Goal: Information Seeking & Learning: Learn about a topic

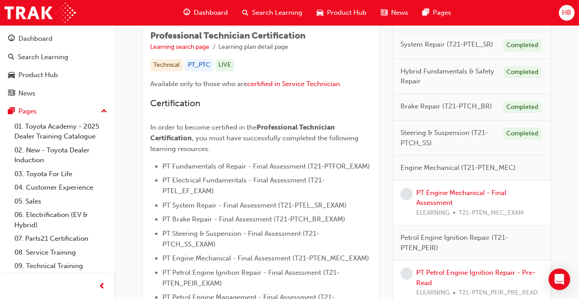
scroll to position [177, 0]
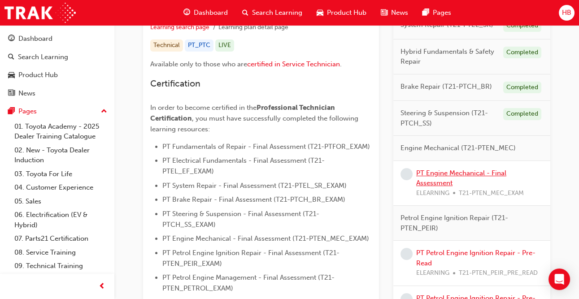
click at [460, 176] on link "PT Engine Mechanical - Final Assessment" at bounding box center [461, 178] width 90 height 18
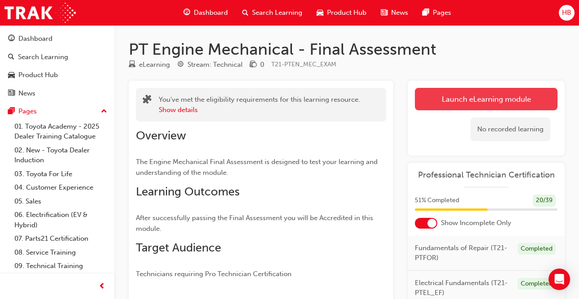
click at [464, 105] on link "Launch eLearning module" at bounding box center [486, 99] width 143 height 22
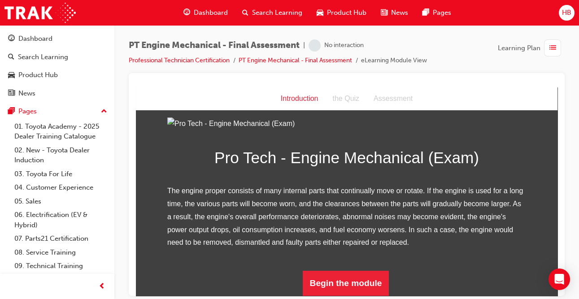
scroll to position [116, 0]
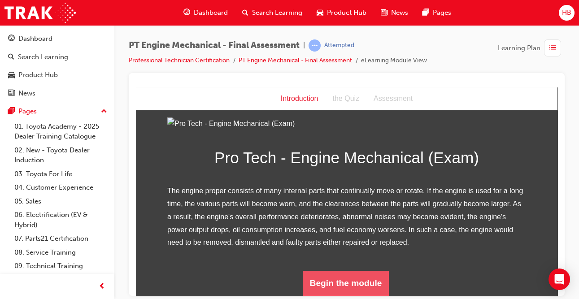
click at [356, 276] on button "Begin the module" at bounding box center [346, 282] width 87 height 25
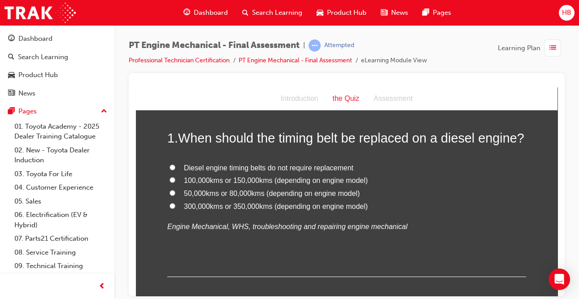
scroll to position [41, 0]
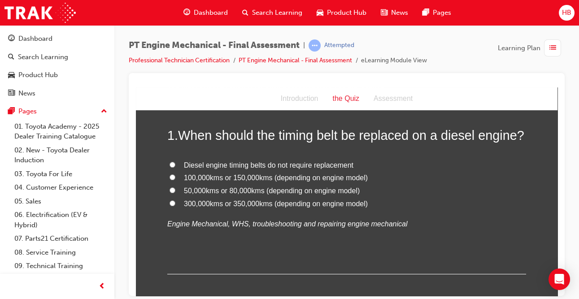
click at [172, 177] on input "100,000kms or 150,000kms (depending on engine model)" at bounding box center [173, 177] width 6 height 6
radio input "true"
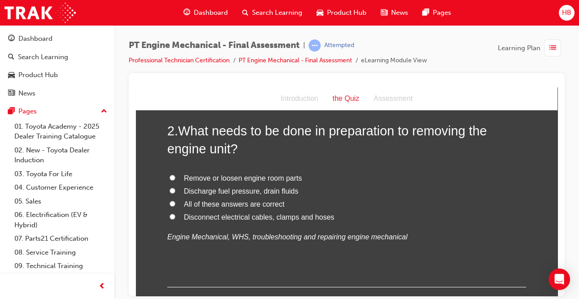
scroll to position [238, 0]
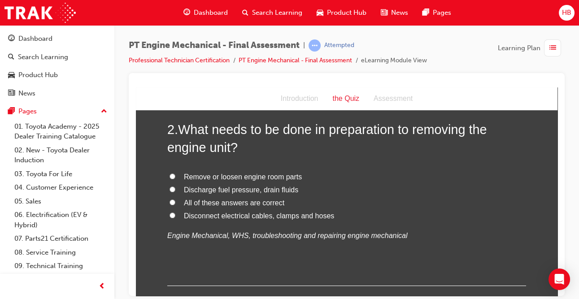
click at [205, 206] on span "All of these answers are correct" at bounding box center [234, 203] width 100 height 8
click at [175, 205] on input "All of these answers are correct" at bounding box center [173, 202] width 6 height 6
radio input "true"
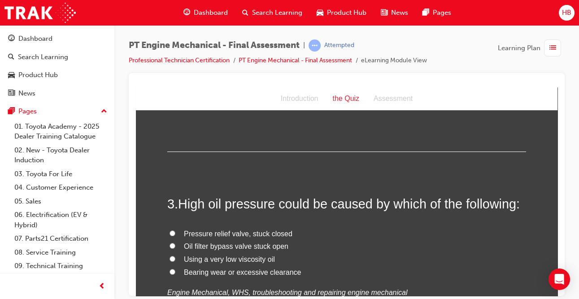
scroll to position [424, 0]
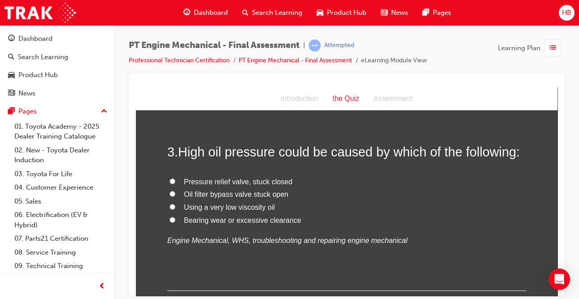
click at [174, 184] on label "Pressure relief valve, stuck closed" at bounding box center [346, 181] width 359 height 13
click at [174, 184] on input "Pressure relief valve, stuck closed" at bounding box center [173, 181] width 6 height 6
radio input "true"
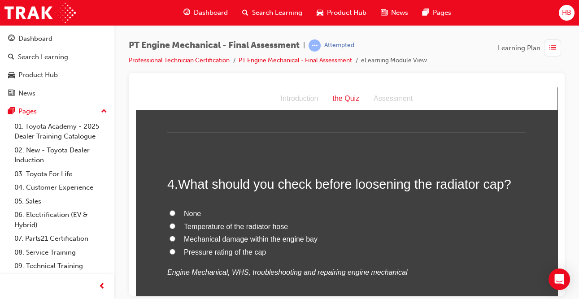
scroll to position [628, 0]
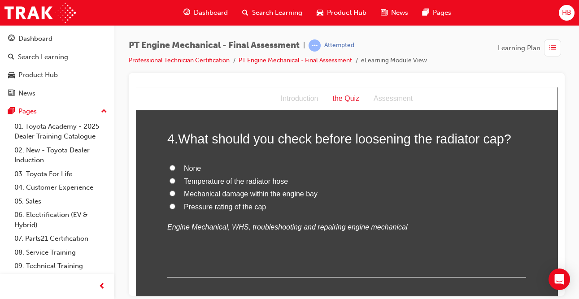
click at [176, 181] on label "Temperature of the radiator hose" at bounding box center [346, 181] width 359 height 13
click at [175, 181] on input "Temperature of the radiator hose" at bounding box center [173, 181] width 6 height 6
radio input "true"
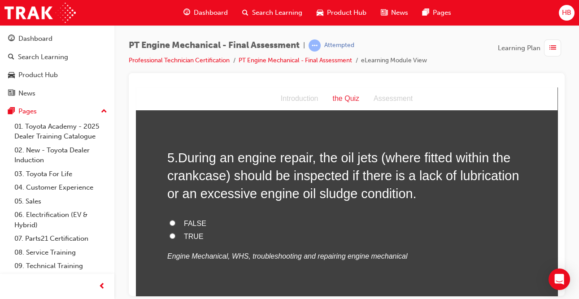
scroll to position [807, 0]
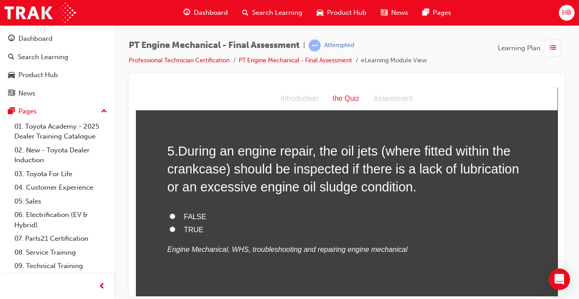
click at [184, 232] on span "TRUE" at bounding box center [194, 230] width 20 height 8
click at [175, 232] on input "TRUE" at bounding box center [173, 229] width 6 height 6
radio input "true"
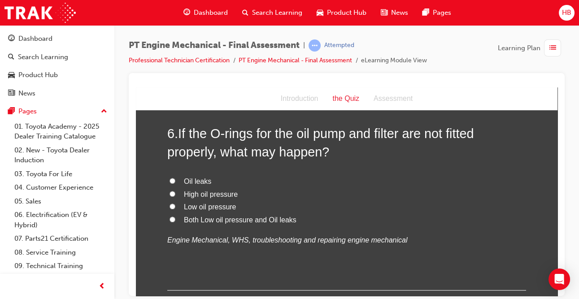
scroll to position [1026, 0]
click at [173, 217] on input "Both Low oil pressure and Oil leaks" at bounding box center [173, 219] width 6 height 6
radio input "true"
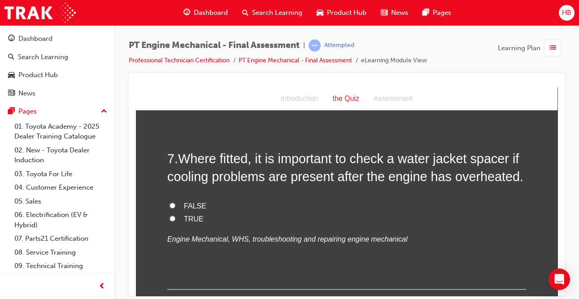
scroll to position [1210, 0]
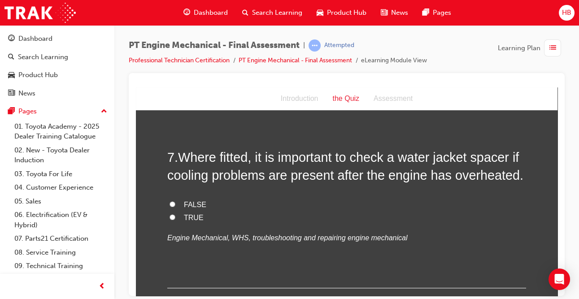
click at [196, 222] on label "TRUE" at bounding box center [346, 217] width 359 height 13
click at [175, 220] on input "TRUE" at bounding box center [173, 217] width 6 height 6
radio input "true"
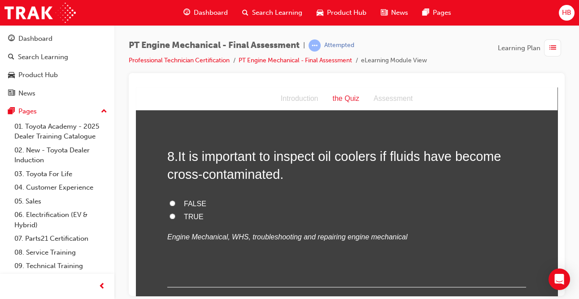
scroll to position [1403, 0]
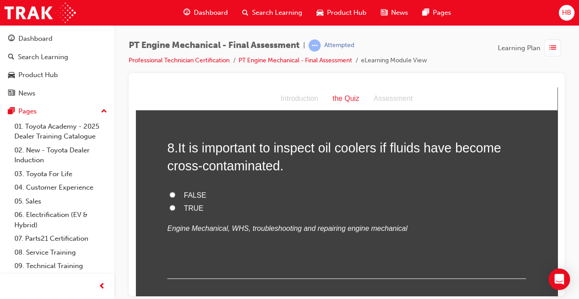
click at [186, 211] on span "TRUE" at bounding box center [194, 208] width 20 height 8
click at [175, 210] on input "TRUE" at bounding box center [173, 208] width 6 height 6
radio input "true"
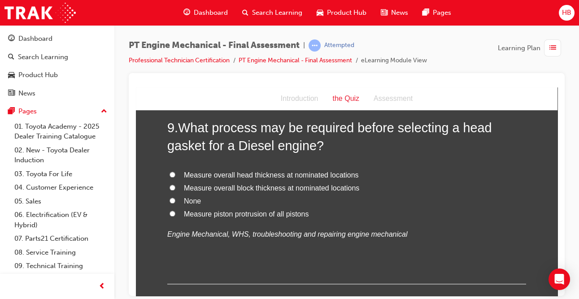
scroll to position [1597, 0]
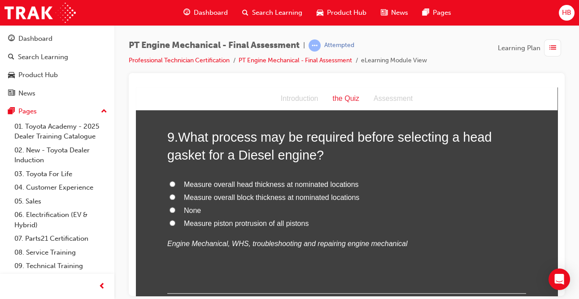
click at [236, 231] on div "Measure overall head thickness at nominated locations Measure overall block thi…" at bounding box center [346, 214] width 359 height 72
click at [236, 227] on label "Measure piston protrusion of all pistons" at bounding box center [346, 223] width 359 height 13
click at [175, 226] on input "Measure piston protrusion of all pistons" at bounding box center [173, 223] width 6 height 6
radio input "true"
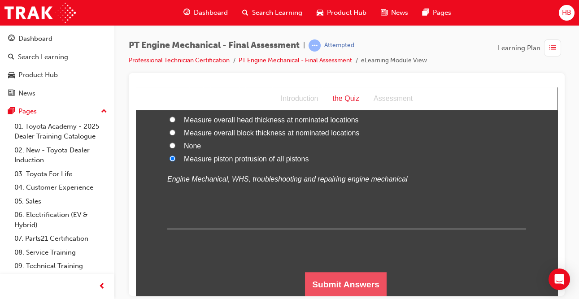
click at [335, 287] on button "Submit Answers" at bounding box center [346, 284] width 82 height 25
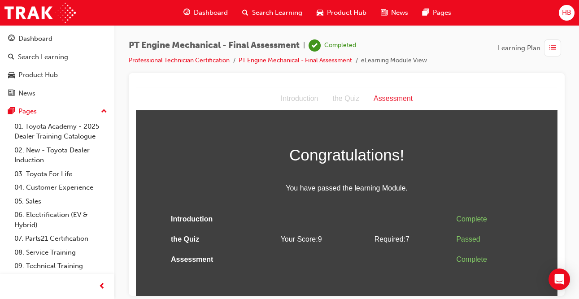
click at [217, 16] on span "Dashboard" at bounding box center [211, 13] width 34 height 10
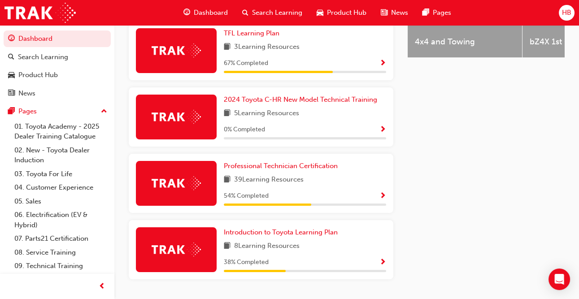
scroll to position [431, 0]
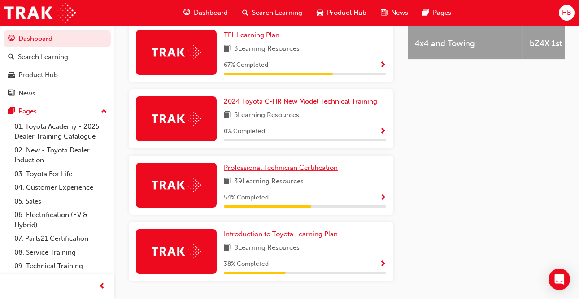
click at [254, 164] on span "Professional Technician Certification" at bounding box center [281, 168] width 114 height 8
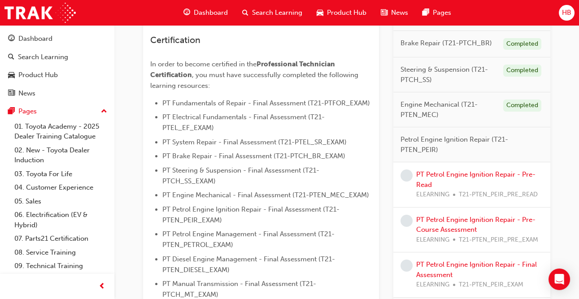
scroll to position [247, 0]
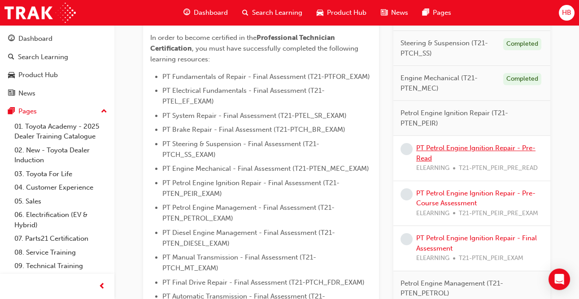
click at [494, 150] on link "PT Petrol Engine Ignition Repair - Pre-Read" at bounding box center [475, 153] width 119 height 18
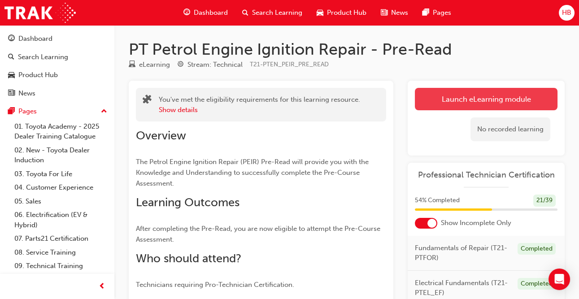
click at [494, 103] on link "Launch eLearning module" at bounding box center [486, 99] width 143 height 22
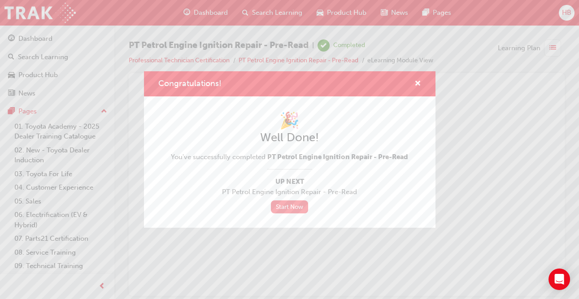
click at [297, 207] on link "Start Now" at bounding box center [290, 206] width 38 height 13
click at [294, 208] on link "Start Now" at bounding box center [290, 206] width 38 height 13
click at [296, 210] on link "Start Now" at bounding box center [290, 206] width 38 height 13
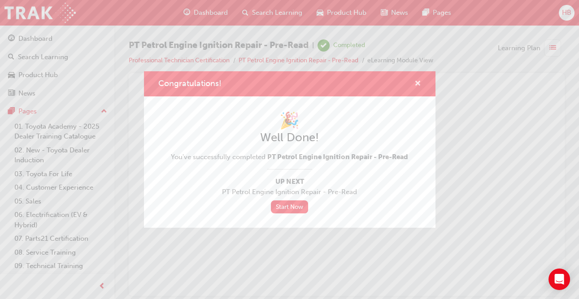
click at [420, 85] on span "cross-icon" at bounding box center [417, 84] width 7 height 8
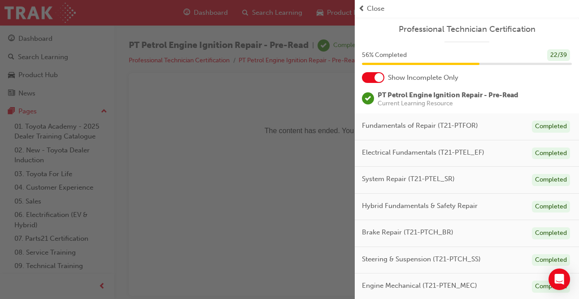
click at [281, 168] on div "button" at bounding box center [177, 149] width 355 height 299
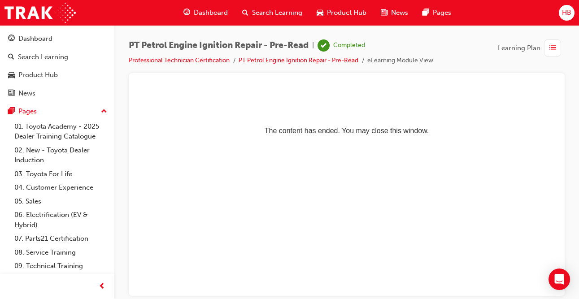
click at [219, 13] on span "Dashboard" at bounding box center [211, 13] width 34 height 10
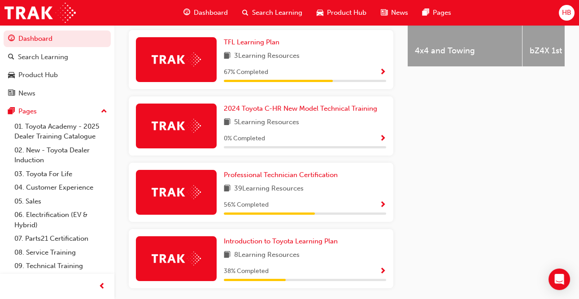
scroll to position [424, 0]
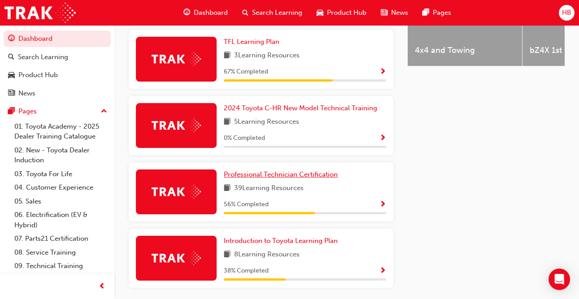
click at [263, 172] on link "Professional Technician Certification" at bounding box center [283, 175] width 118 height 10
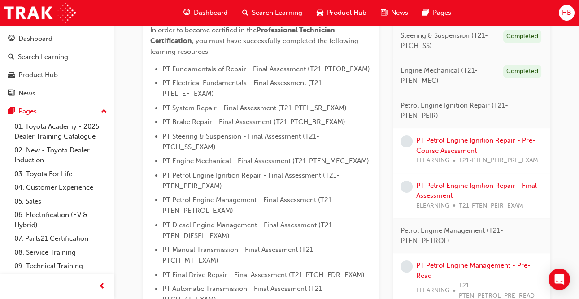
scroll to position [261, 0]
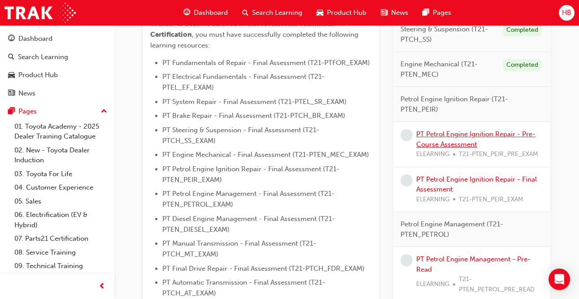
click at [452, 134] on link "PT Petrol Engine Ignition Repair - Pre-Course Assessment" at bounding box center [475, 139] width 119 height 18
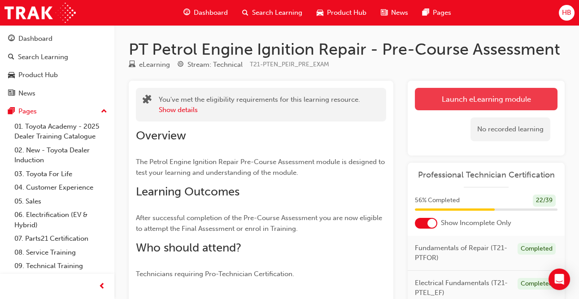
click at [458, 98] on link "Launch eLearning module" at bounding box center [486, 99] width 143 height 22
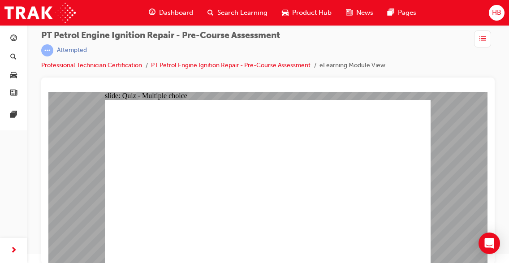
scroll to position [10, 0]
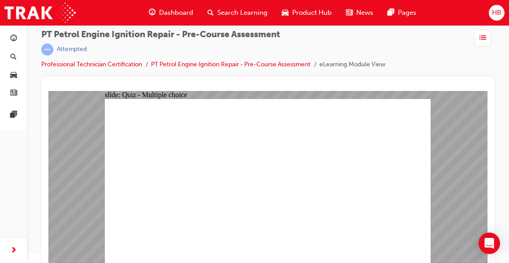
radio input "true"
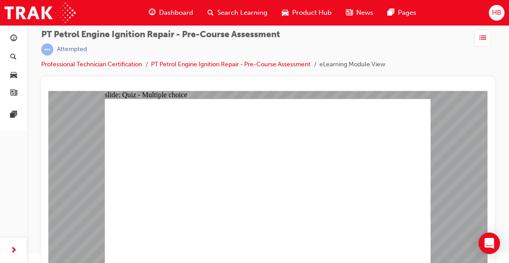
radio input "true"
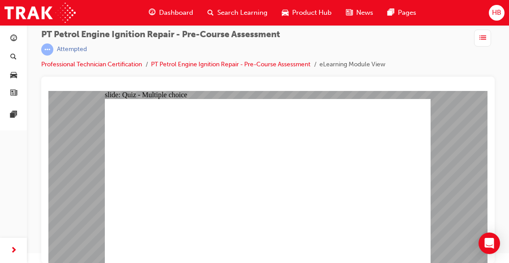
radio input "true"
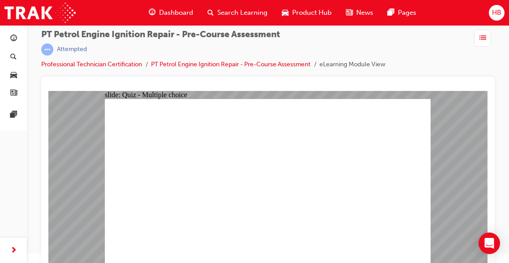
radio input "true"
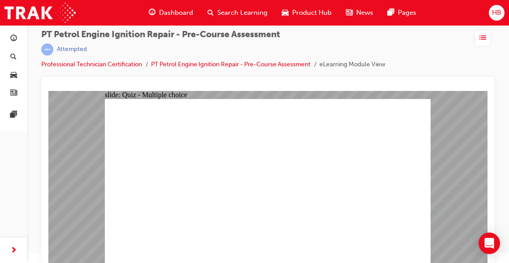
radio input "true"
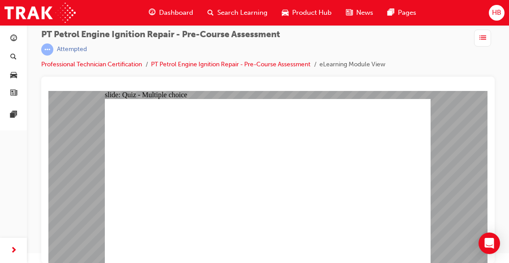
radio input "true"
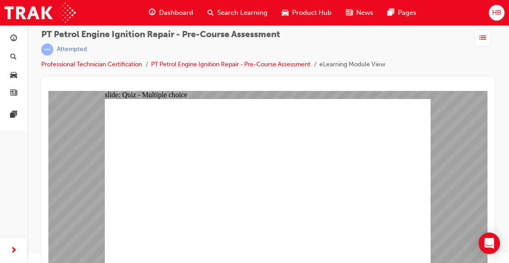
click at [175, 13] on span "Dashboard" at bounding box center [176, 13] width 34 height 10
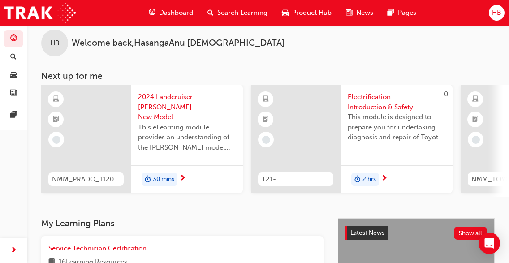
click at [174, 13] on span "Dashboard" at bounding box center [176, 13] width 34 height 10
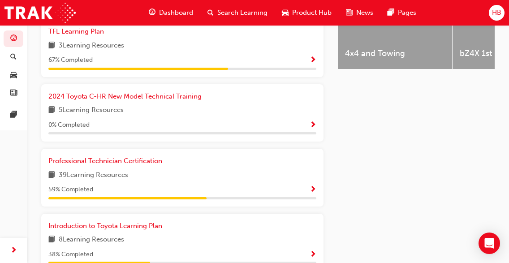
scroll to position [429, 0]
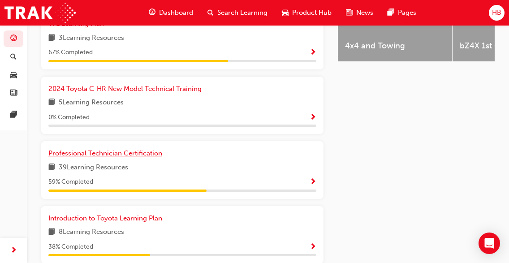
click at [132, 157] on span "Professional Technician Certification" at bounding box center [105, 153] width 114 height 8
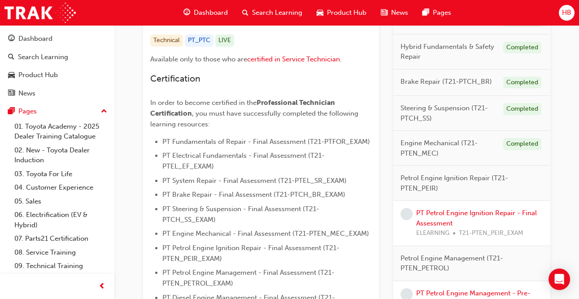
scroll to position [203, 0]
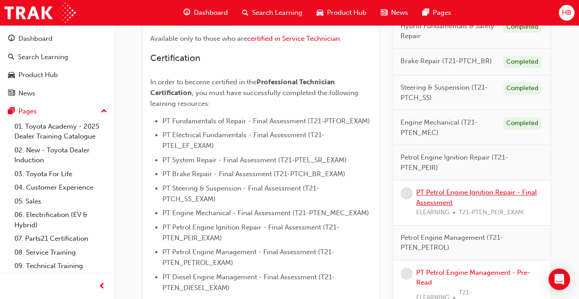
click at [522, 192] on link "PT Petrol Engine Ignition Repair - Final Assessment" at bounding box center [476, 197] width 121 height 18
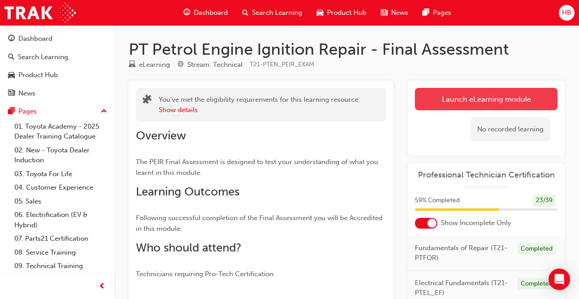
click at [465, 104] on link "Launch eLearning module" at bounding box center [486, 99] width 143 height 22
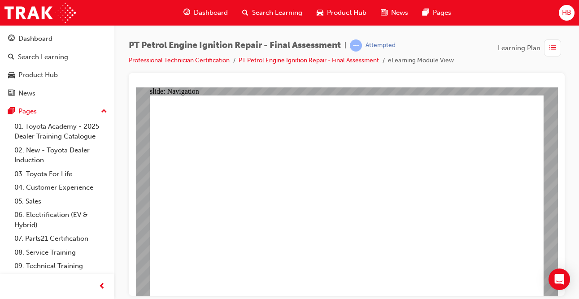
checkbox input "true"
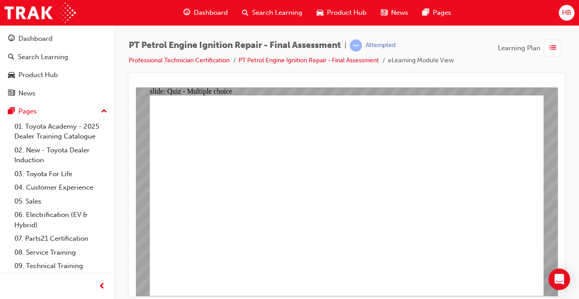
checkbox input "true"
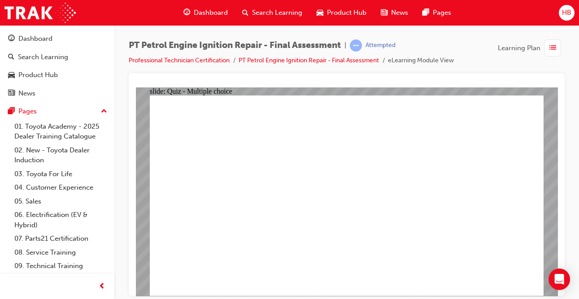
checkbox input "true"
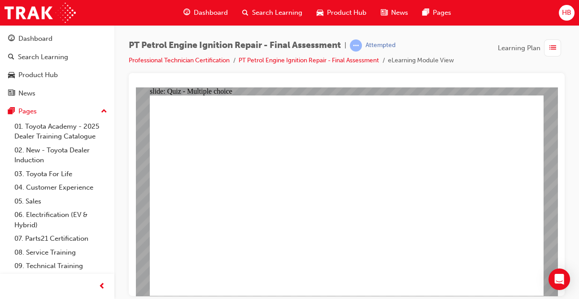
radio input "true"
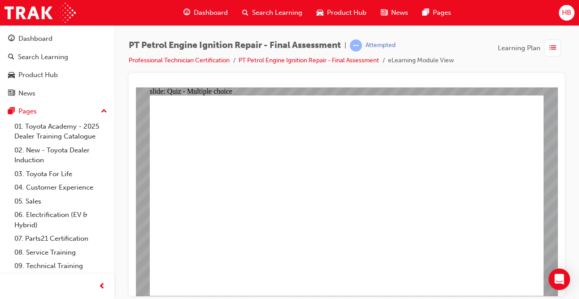
radio input "true"
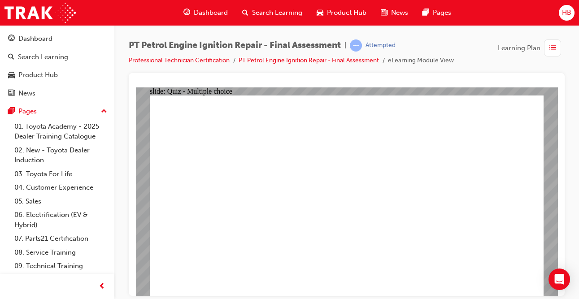
radio input "true"
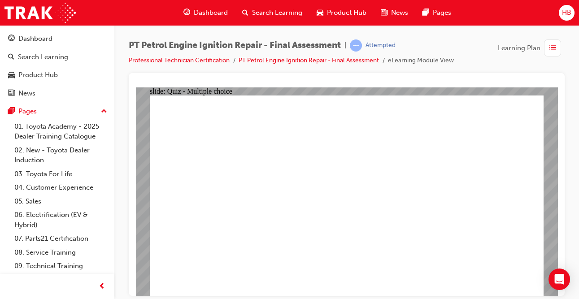
radio input "true"
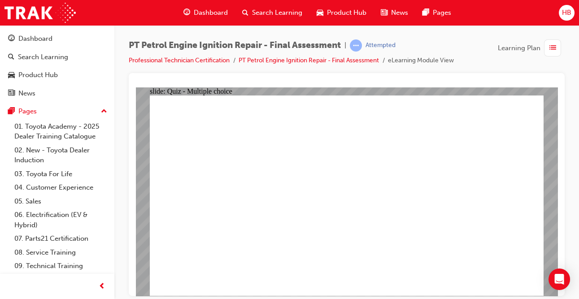
radio input "true"
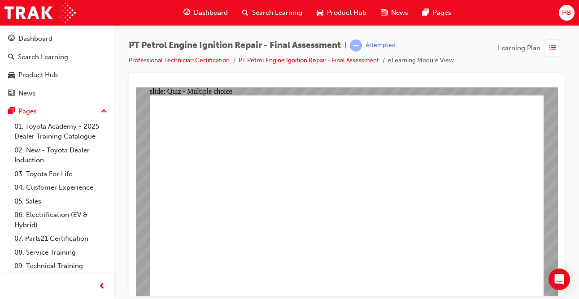
radio input "true"
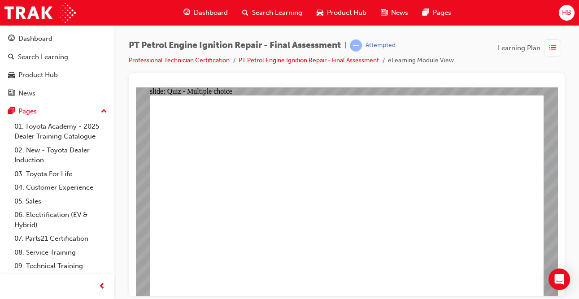
radio input "true"
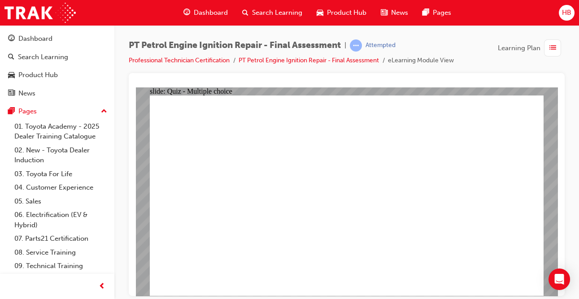
radio input "true"
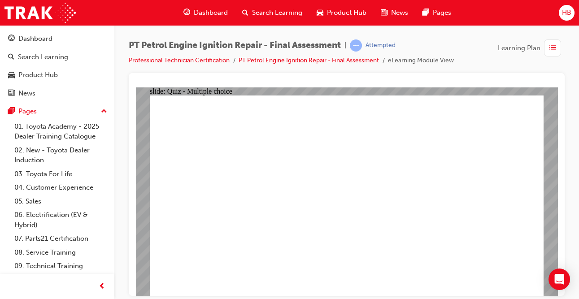
radio input "true"
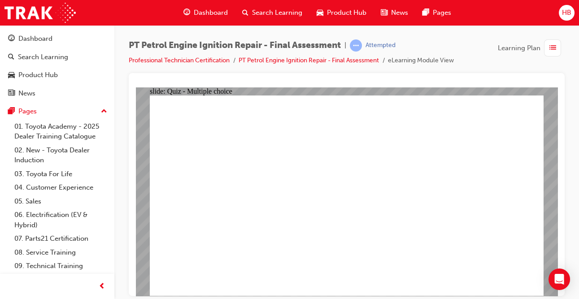
radio input "true"
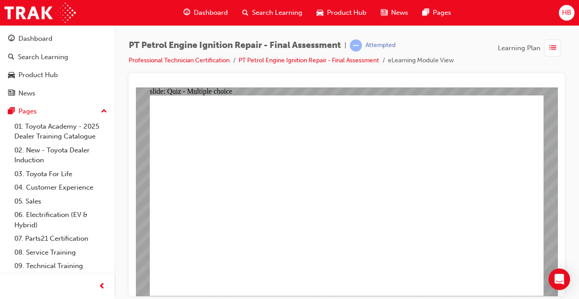
radio input "true"
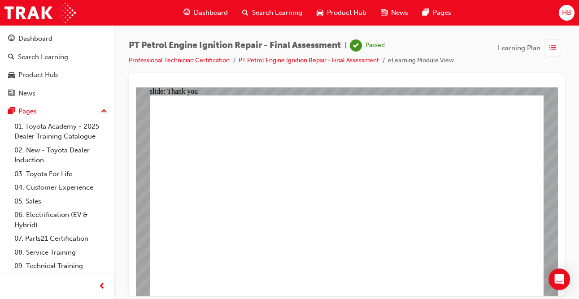
click at [214, 14] on span "Dashboard" at bounding box center [211, 13] width 34 height 10
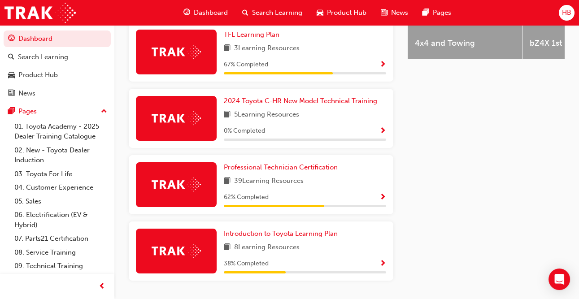
scroll to position [437, 0]
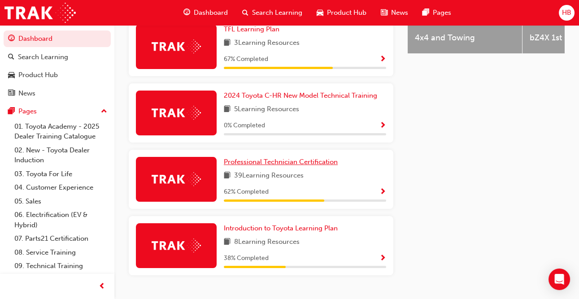
click at [285, 158] on span "Professional Technician Certification" at bounding box center [281, 162] width 114 height 8
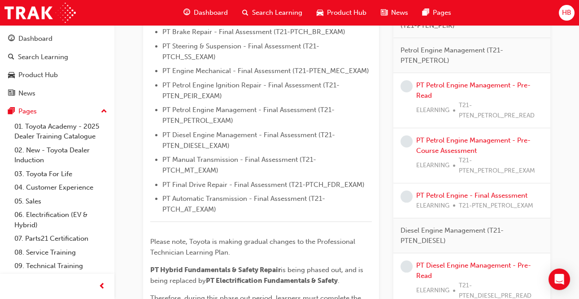
scroll to position [340, 0]
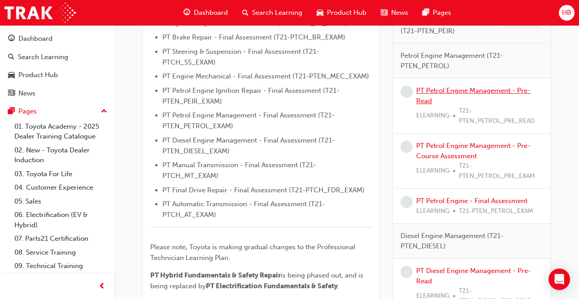
click at [485, 88] on link "PT Petrol Engine Management - Pre-Read" at bounding box center [473, 96] width 114 height 18
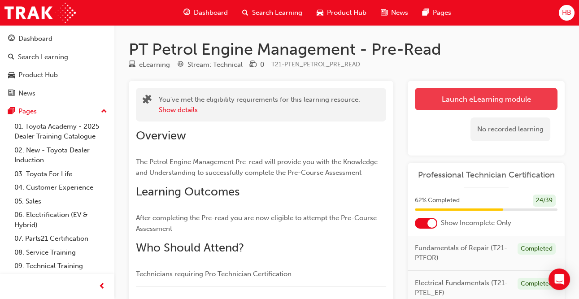
click at [484, 97] on link "Launch eLearning module" at bounding box center [486, 99] width 143 height 22
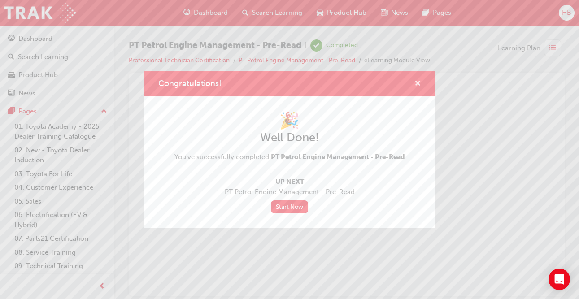
click at [418, 85] on span "cross-icon" at bounding box center [417, 84] width 7 height 8
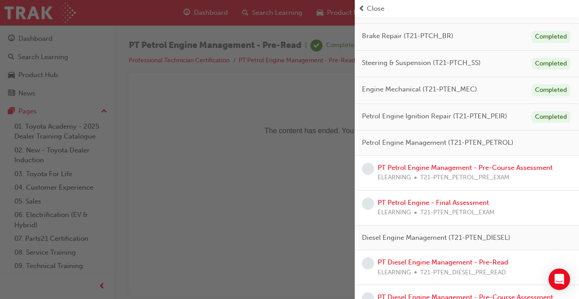
scroll to position [197, 0]
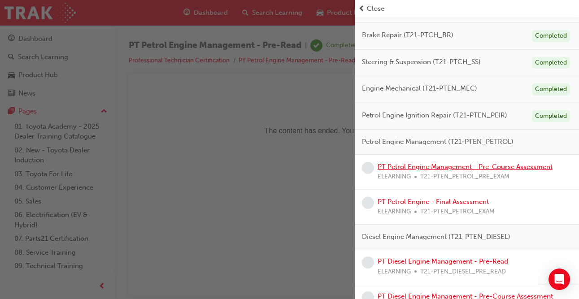
click at [403, 166] on link "PT Petrol Engine Management - Pre-Course Assessment" at bounding box center [465, 167] width 175 height 8
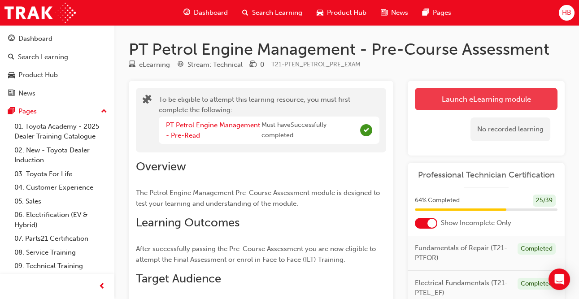
click at [452, 107] on button "Launch eLearning module" at bounding box center [486, 99] width 143 height 22
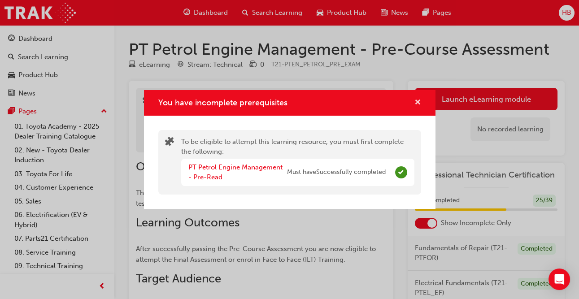
click at [417, 104] on span "cross-icon" at bounding box center [417, 103] width 7 height 8
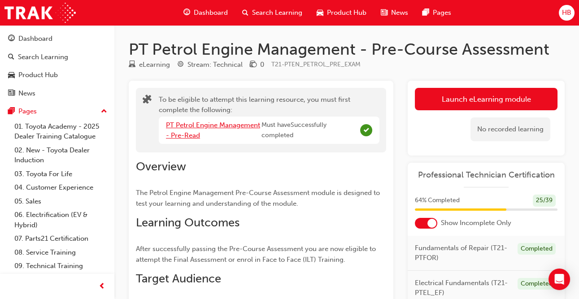
click at [230, 127] on link "PT Petrol Engine Management - Pre-Read" at bounding box center [213, 130] width 94 height 18
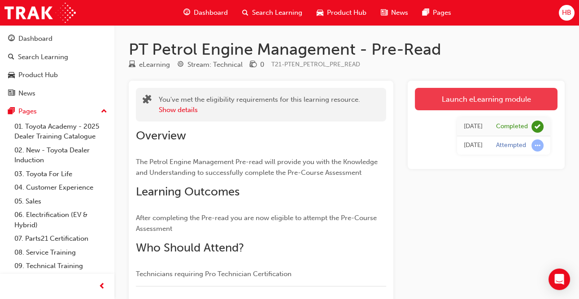
click at [447, 103] on link "Launch eLearning module" at bounding box center [486, 99] width 143 height 22
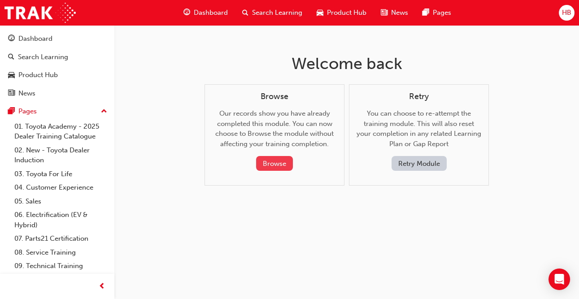
click at [268, 162] on button "Browse" at bounding box center [274, 163] width 37 height 15
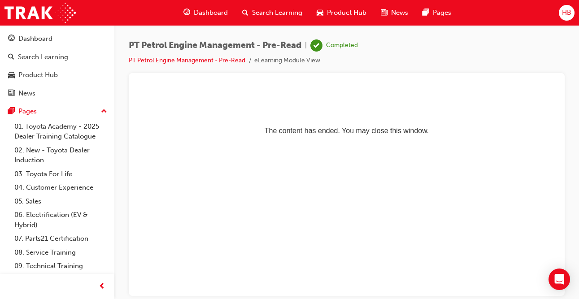
click at [203, 9] on span "Dashboard" at bounding box center [211, 13] width 34 height 10
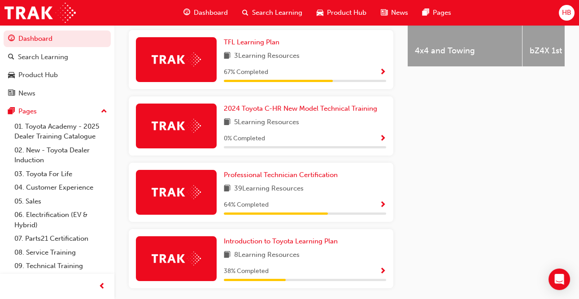
scroll to position [451, 0]
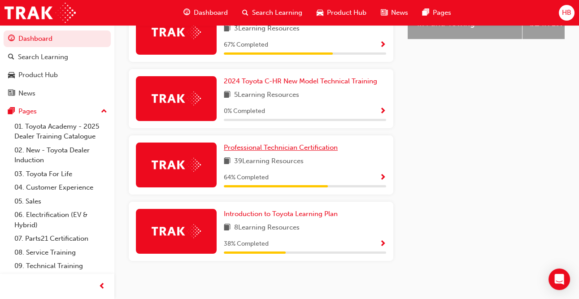
click at [293, 144] on span "Professional Technician Certification" at bounding box center [281, 148] width 114 height 8
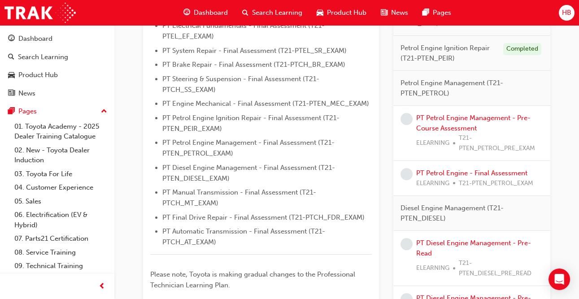
scroll to position [313, 0]
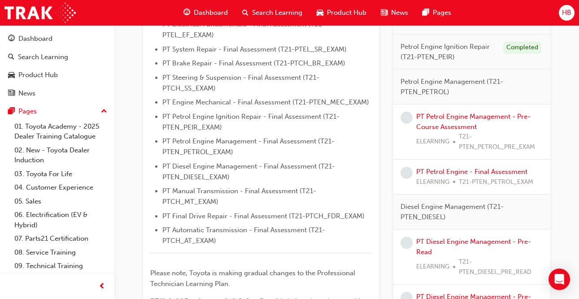
click at [458, 120] on div "PT Petrol Engine Management - Pre-Course Assessment ELEARNING T21-PTEN_PETROL_P…" at bounding box center [479, 132] width 127 height 40
click at [458, 117] on link "PT Petrol Engine Management - Pre-Course Assessment" at bounding box center [473, 122] width 114 height 18
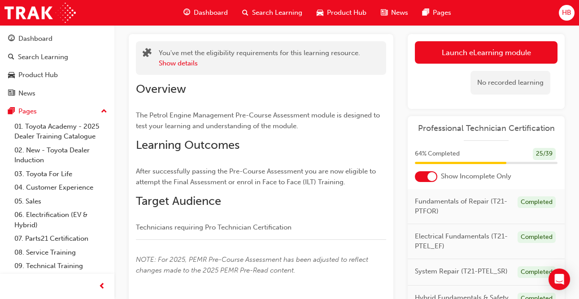
scroll to position [46, 0]
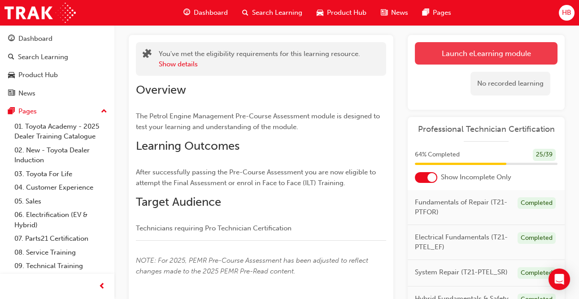
click at [474, 60] on link "Launch eLearning module" at bounding box center [486, 53] width 143 height 22
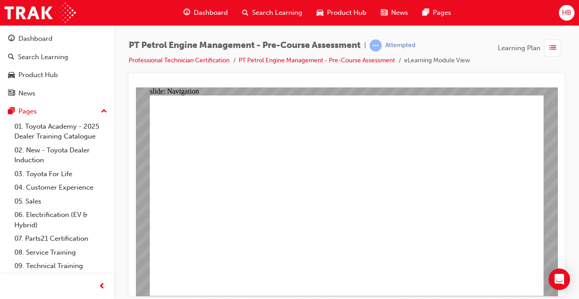
radio input "true"
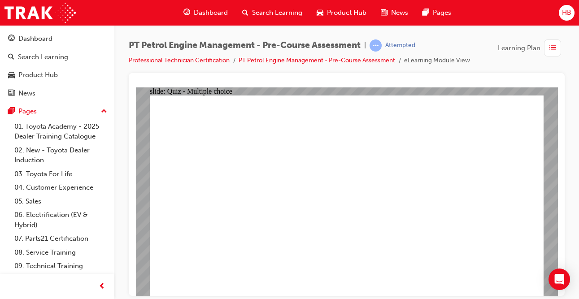
radio input "true"
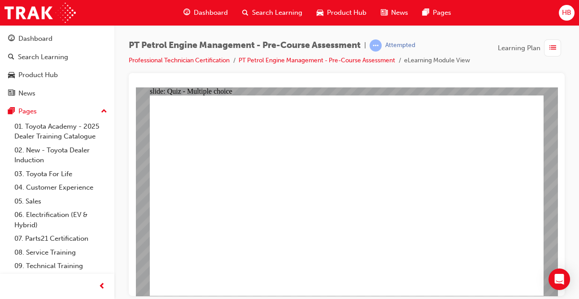
radio input "true"
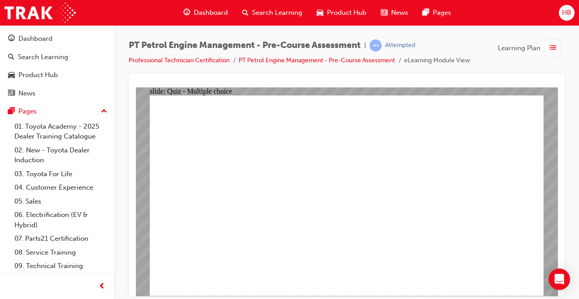
radio input "true"
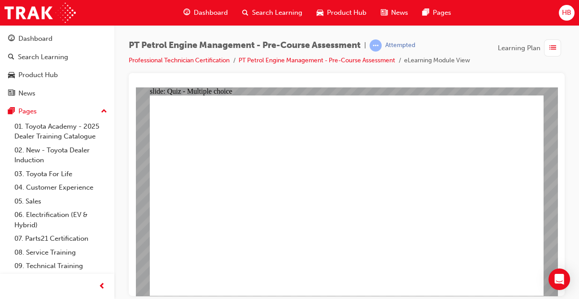
radio input "true"
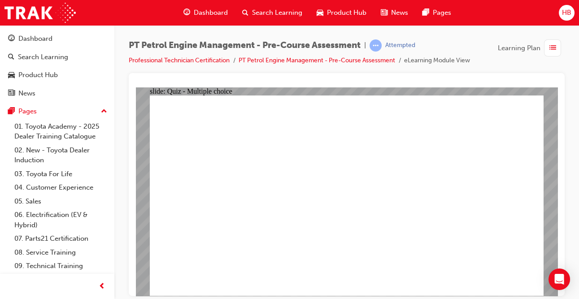
radio input "true"
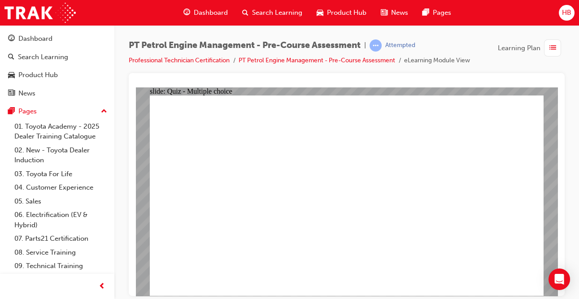
click at [212, 18] on div "Dashboard" at bounding box center [205, 13] width 59 height 18
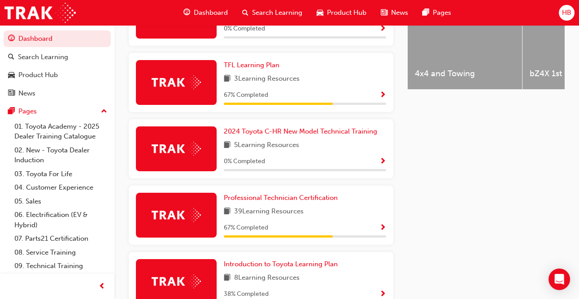
scroll to position [406, 0]
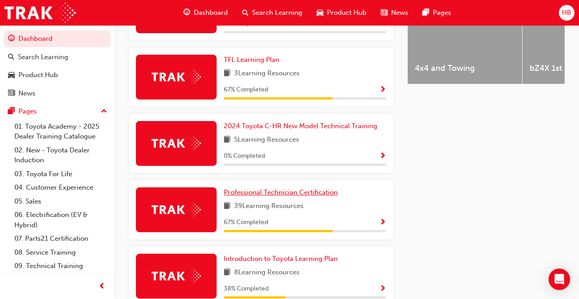
click at [257, 190] on span "Professional Technician Certification" at bounding box center [281, 192] width 114 height 8
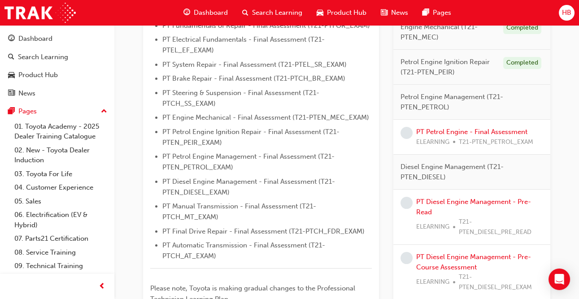
scroll to position [290, 0]
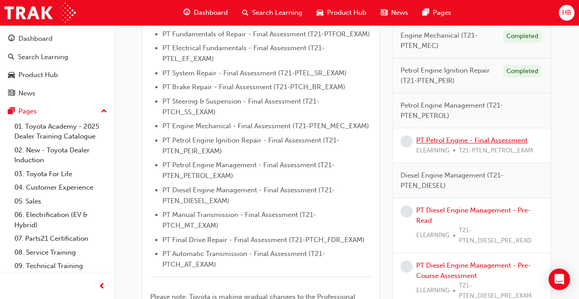
click at [488, 140] on link "PT Petrol Engine - Final Assessment" at bounding box center [471, 140] width 111 height 8
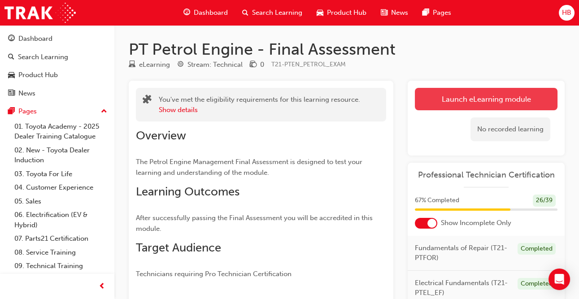
click at [492, 101] on link "Launch eLearning module" at bounding box center [486, 99] width 143 height 22
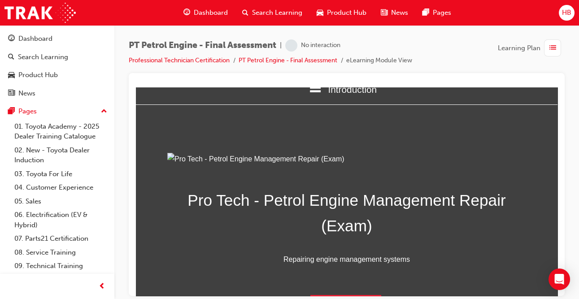
scroll to position [140, 0]
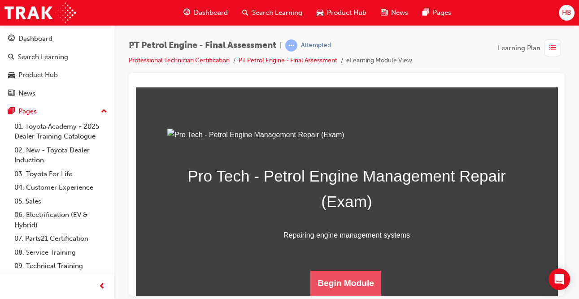
click at [361, 285] on button "Begin Module" at bounding box center [345, 282] width 71 height 25
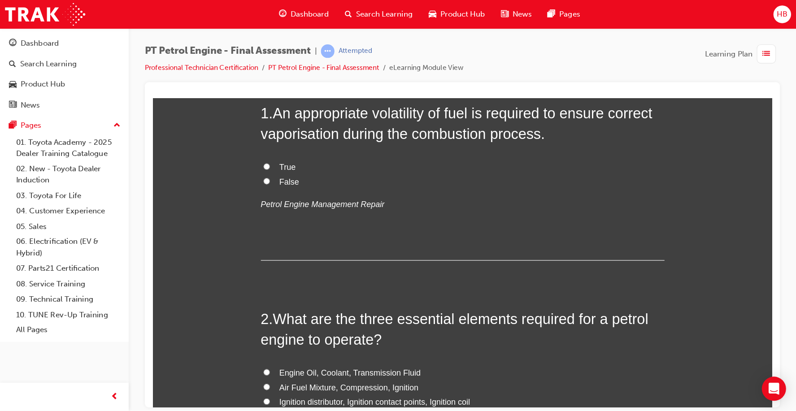
scroll to position [91, 0]
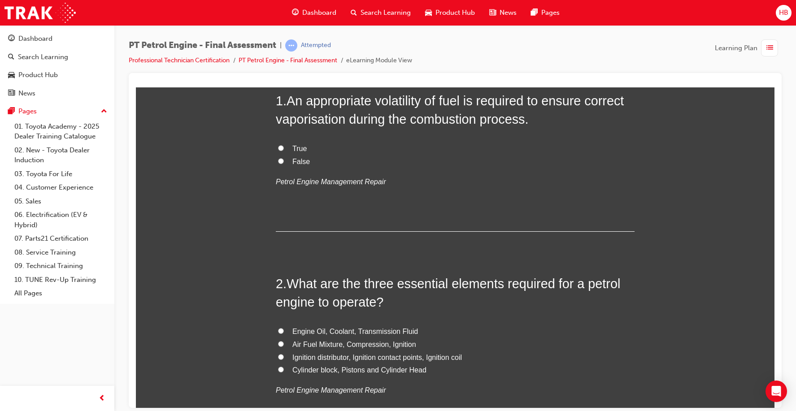
click at [284, 149] on label "True" at bounding box center [455, 148] width 359 height 13
click at [284, 149] on input "True" at bounding box center [281, 148] width 6 height 6
radio input "true"
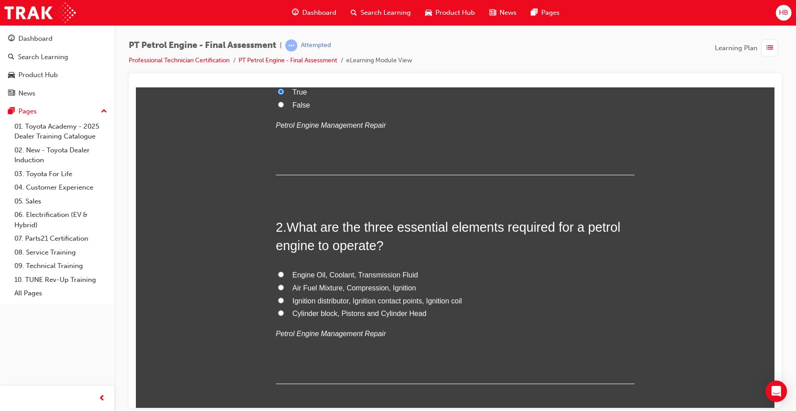
scroll to position [158, 0]
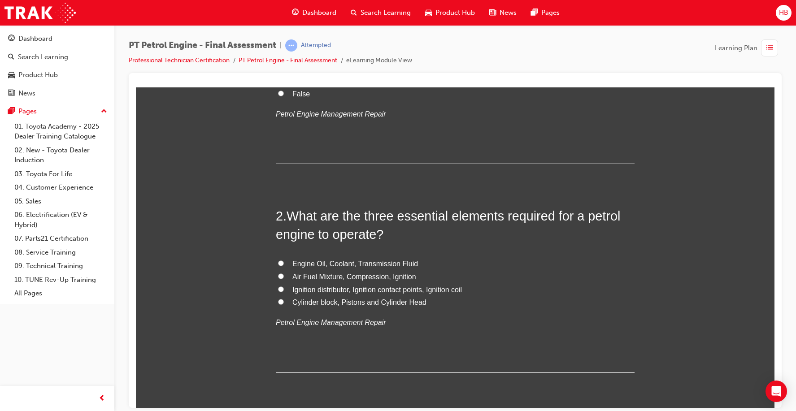
click at [349, 279] on span "Air Fuel Mixture, Compression, Ignition" at bounding box center [354, 277] width 124 height 8
click at [284, 279] on input "Air Fuel Mixture, Compression, Ignition" at bounding box center [281, 276] width 6 height 6
radio input "true"
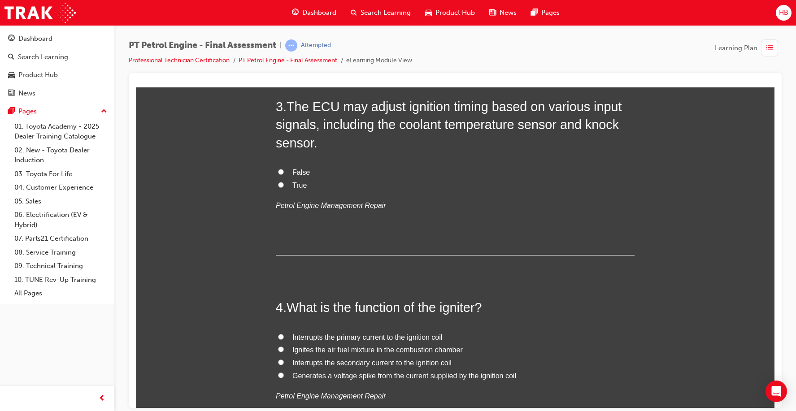
scroll to position [481, 0]
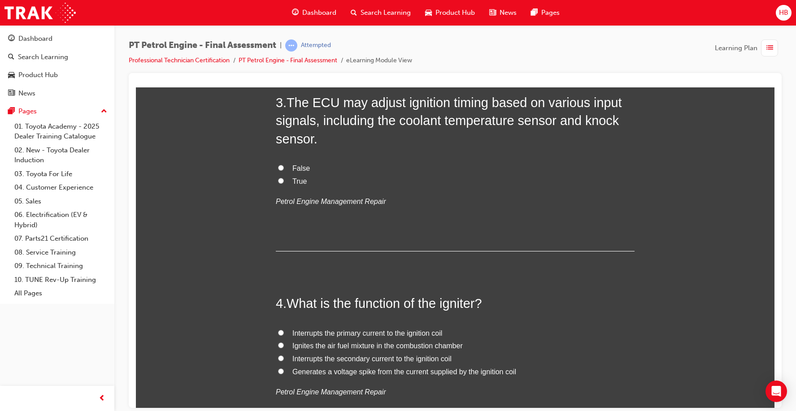
click at [290, 182] on label "True" at bounding box center [455, 181] width 359 height 13
click at [284, 182] on input "True" at bounding box center [281, 181] width 6 height 6
radio input "true"
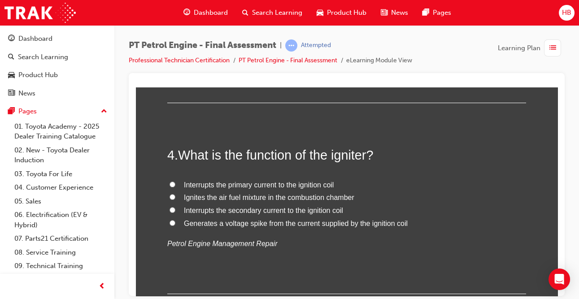
scroll to position [632, 0]
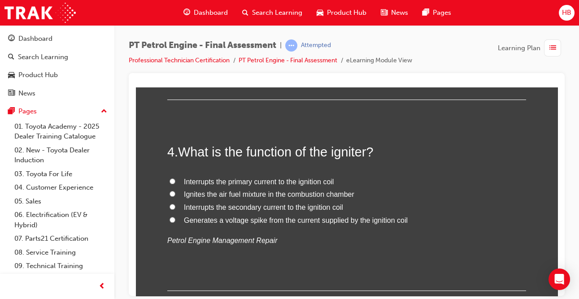
click at [195, 184] on span "Interrupts the primary current to the ignition coil" at bounding box center [259, 182] width 150 height 8
click at [175, 184] on input "Interrupts the primary current to the ignition coil" at bounding box center [173, 181] width 6 height 6
radio input "true"
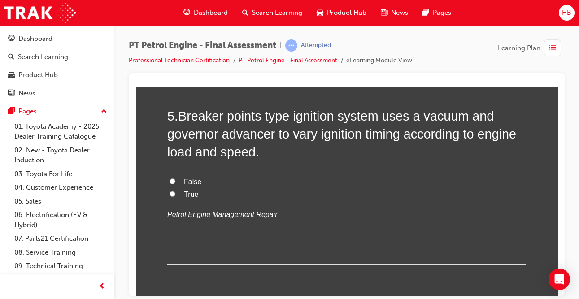
scroll to position [861, 0]
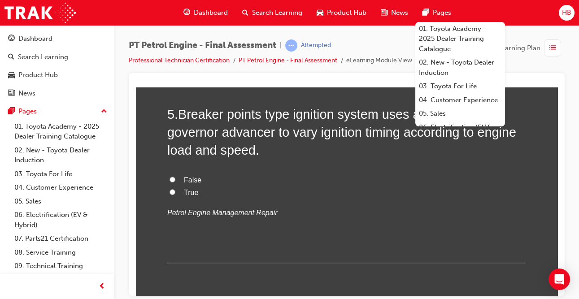
click at [190, 192] on span "True" at bounding box center [191, 192] width 14 height 8
click at [175, 192] on input "True" at bounding box center [173, 192] width 6 height 6
radio input "true"
click at [447, 14] on span "Pages" at bounding box center [442, 13] width 18 height 10
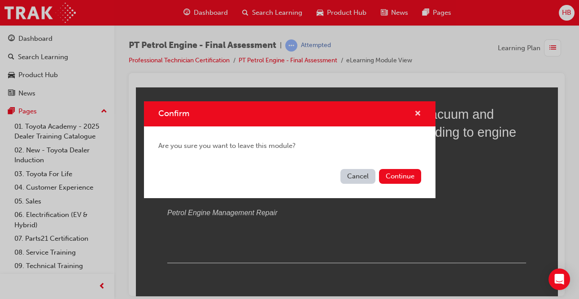
click at [418, 113] on span "cross-icon" at bounding box center [417, 114] width 7 height 8
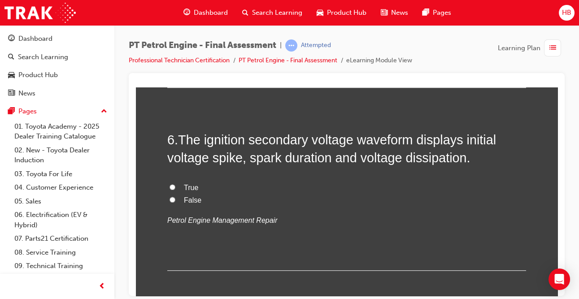
scroll to position [1056, 0]
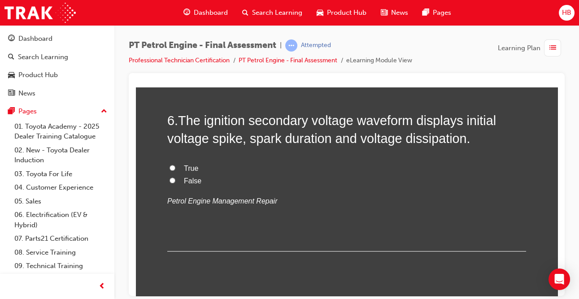
click at [186, 169] on span "True" at bounding box center [191, 168] width 14 height 8
click at [175, 169] on input "True" at bounding box center [173, 168] width 6 height 6
radio input "true"
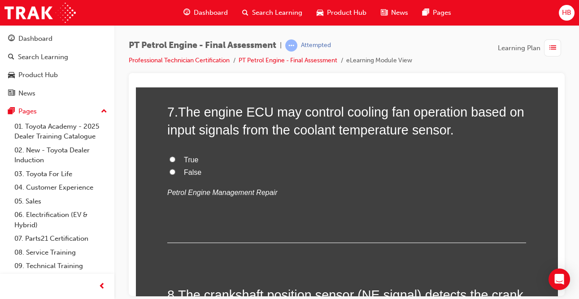
scroll to position [1241, 0]
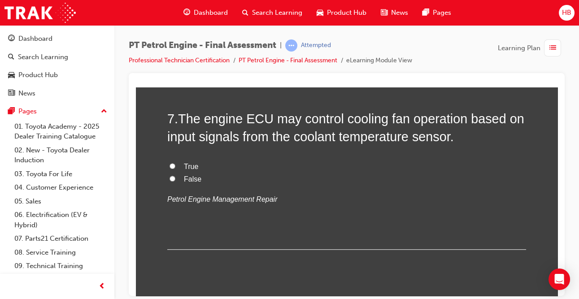
click at [190, 181] on span "False" at bounding box center [192, 179] width 17 height 8
click at [175, 181] on input "False" at bounding box center [173, 178] width 6 height 6
radio input "true"
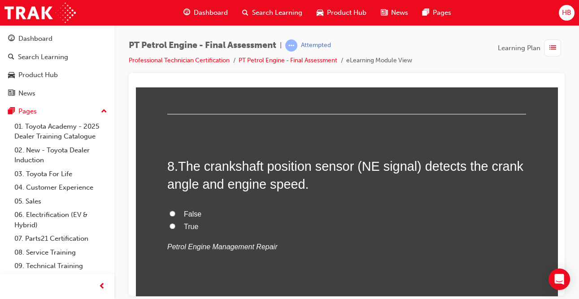
scroll to position [1387, 0]
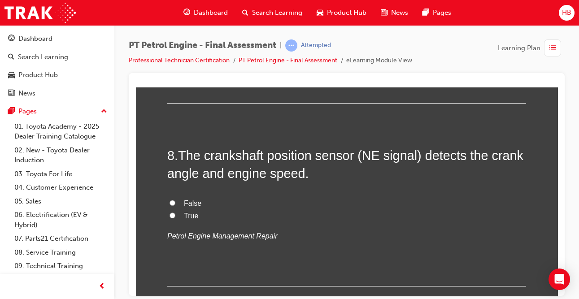
click at [181, 218] on label "True" at bounding box center [346, 215] width 359 height 13
click at [175, 218] on input "True" at bounding box center [173, 215] width 6 height 6
radio input "true"
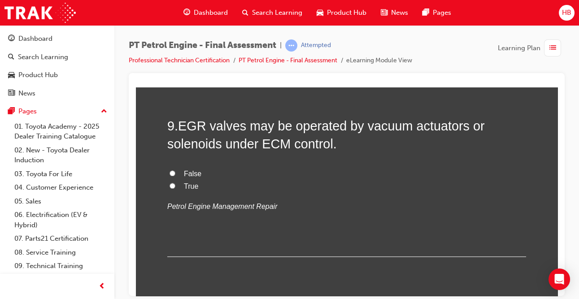
scroll to position [1606, 0]
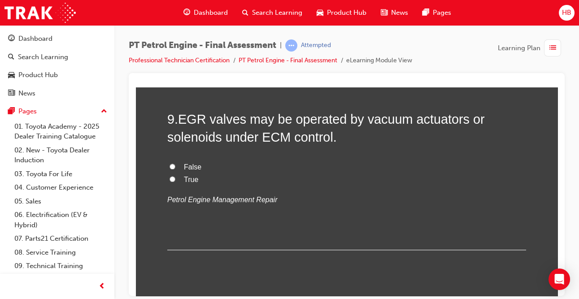
click at [174, 182] on label "True" at bounding box center [346, 179] width 359 height 13
click at [174, 182] on input "True" at bounding box center [173, 179] width 6 height 6
radio input "true"
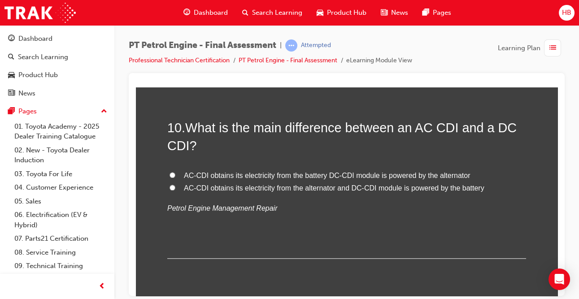
scroll to position [1781, 0]
click at [173, 189] on label "AC-CDI obtains its electricity from the alternator and DC-CDI module is powered…" at bounding box center [346, 187] width 359 height 13
click at [173, 189] on input "AC-CDI obtains its electricity from the alternator and DC-CDI module is powered…" at bounding box center [173, 187] width 6 height 6
radio input "true"
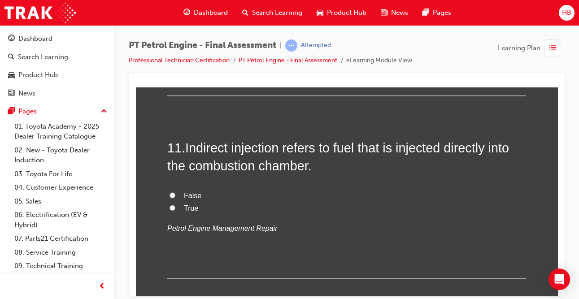
scroll to position [1952, 0]
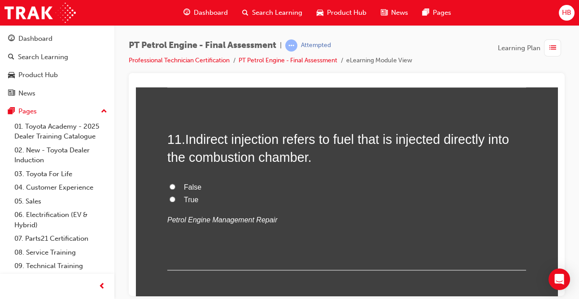
click at [195, 187] on span "False" at bounding box center [192, 187] width 17 height 8
click at [175, 187] on input "False" at bounding box center [173, 186] width 6 height 6
radio input "true"
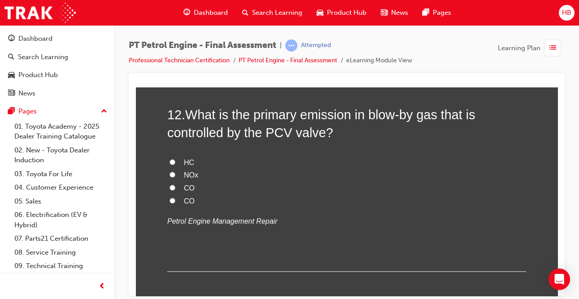
scroll to position [2158, 0]
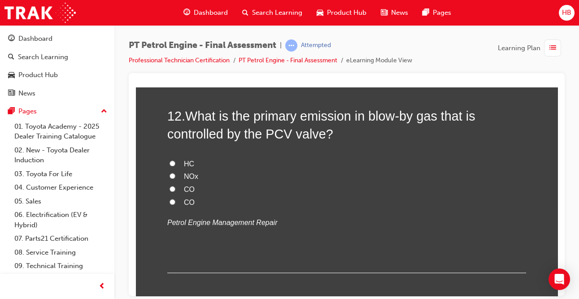
click at [193, 166] on label "HC" at bounding box center [346, 163] width 359 height 13
click at [175, 166] on input "HC" at bounding box center [173, 163] width 6 height 6
radio input "true"
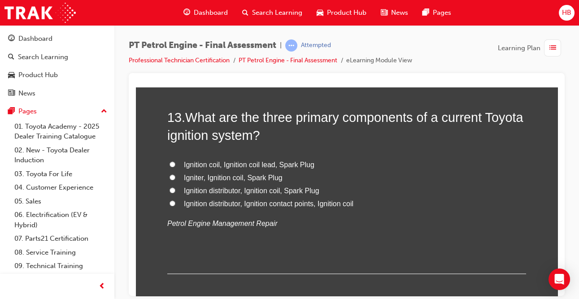
scroll to position [2364, 0]
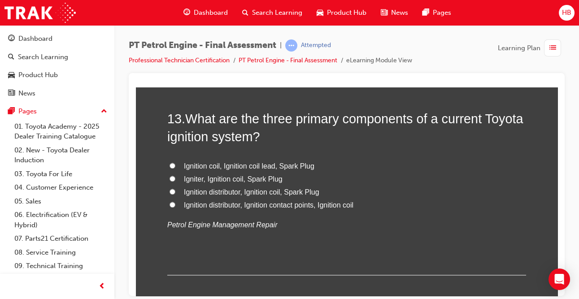
click at [202, 183] on label "Igniter, Ignition coil, Spark Plug" at bounding box center [346, 179] width 359 height 13
click at [175, 181] on input "Igniter, Ignition coil, Spark Plug" at bounding box center [173, 178] width 6 height 6
radio input "true"
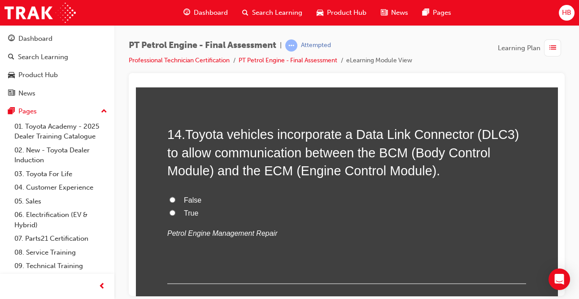
scroll to position [2568, 0]
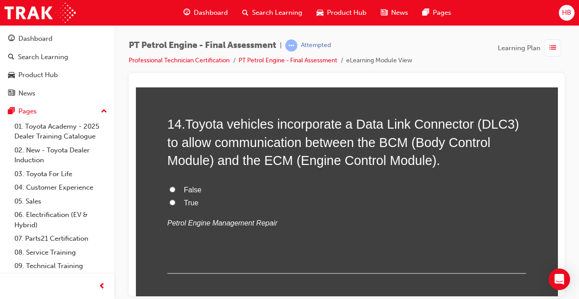
click at [184, 203] on span "True" at bounding box center [191, 203] width 14 height 8
click at [175, 203] on input "True" at bounding box center [173, 202] width 6 height 6
radio input "true"
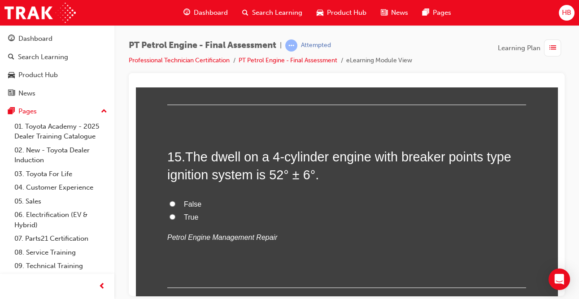
scroll to position [2748, 0]
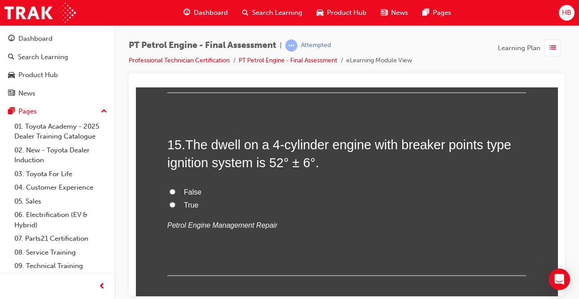
click at [173, 205] on input "True" at bounding box center [173, 204] width 6 height 6
radio input "true"
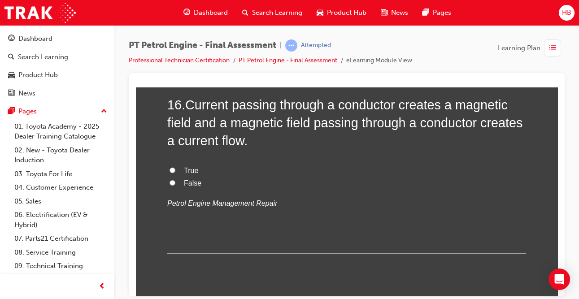
scroll to position [2972, 0]
click at [175, 169] on label "True" at bounding box center [346, 170] width 359 height 13
click at [175, 169] on input "True" at bounding box center [173, 169] width 6 height 6
radio input "true"
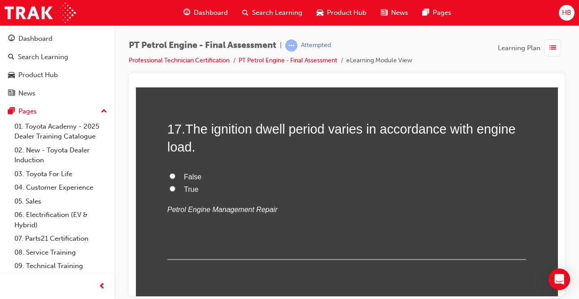
scroll to position [3149, 0]
click at [192, 178] on span "False" at bounding box center [192, 176] width 17 height 8
click at [175, 178] on input "False" at bounding box center [173, 175] width 6 height 6
radio input "true"
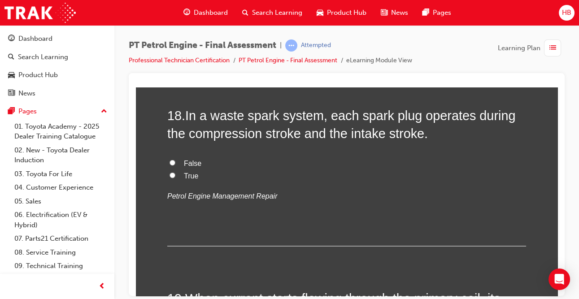
scroll to position [3346, 0]
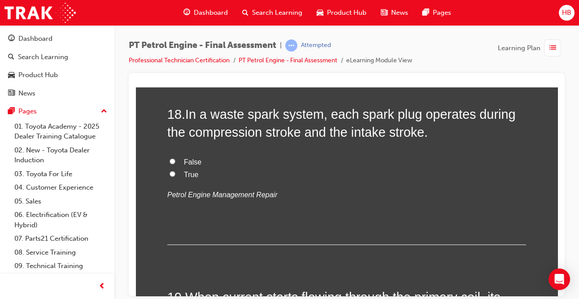
click at [183, 174] on label "True" at bounding box center [346, 174] width 359 height 13
click at [175, 174] on input "True" at bounding box center [173, 174] width 6 height 6
radio input "true"
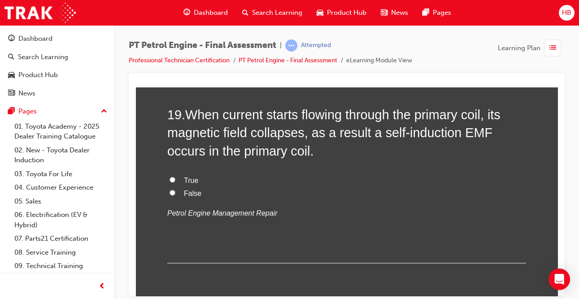
scroll to position [3527, 0]
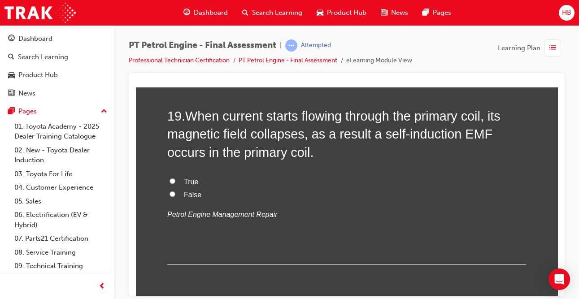
click at [182, 195] on label "False" at bounding box center [346, 194] width 359 height 13
click at [175, 195] on input "False" at bounding box center [173, 194] width 6 height 6
radio input "true"
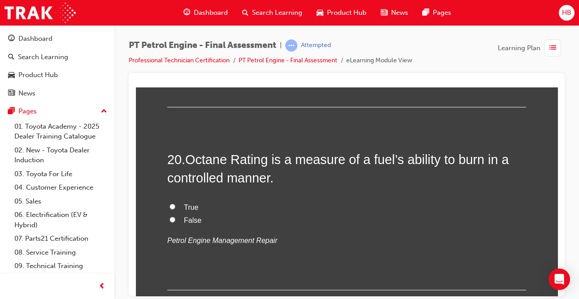
scroll to position [3697, 0]
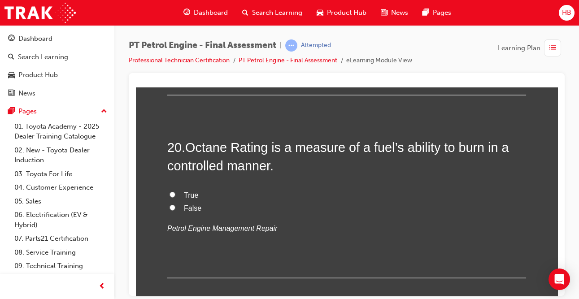
click at [174, 193] on input "True" at bounding box center [173, 195] width 6 height 6
radio input "true"
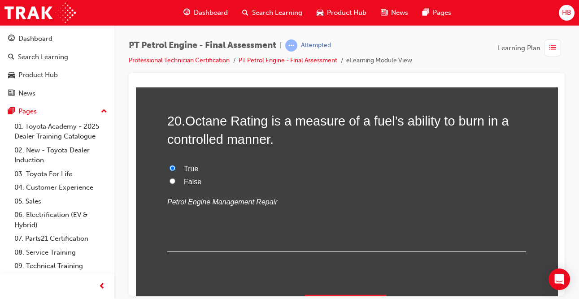
scroll to position [3745, 0]
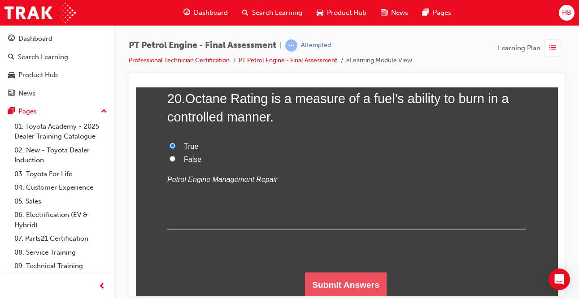
click at [367, 283] on button "Submit Answers" at bounding box center [346, 284] width 82 height 25
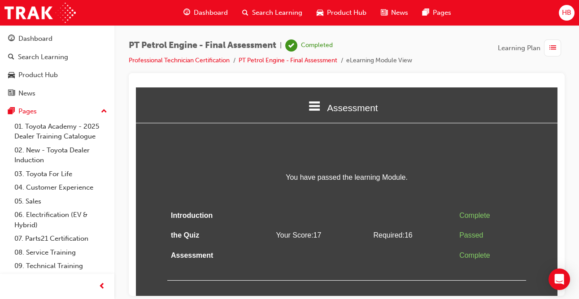
click at [213, 12] on span "Dashboard" at bounding box center [211, 13] width 34 height 10
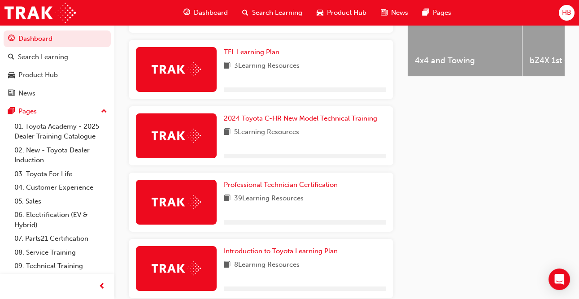
scroll to position [451, 0]
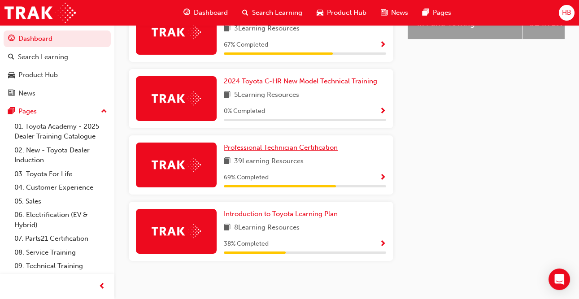
click at [242, 146] on link "Professional Technician Certification" at bounding box center [283, 148] width 118 height 10
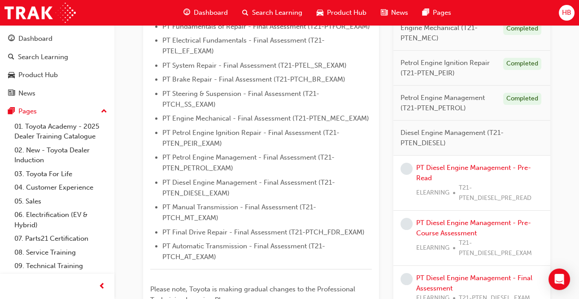
scroll to position [304, 0]
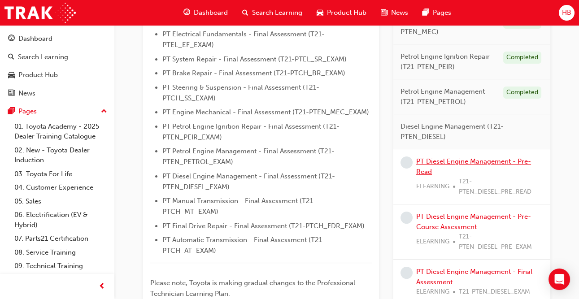
click at [491, 165] on link "PT Diesel Engine Management - Pre-Read" at bounding box center [473, 166] width 115 height 18
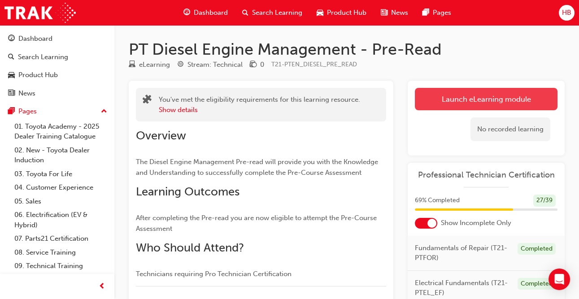
click at [447, 100] on link "Launch eLearning module" at bounding box center [486, 99] width 143 height 22
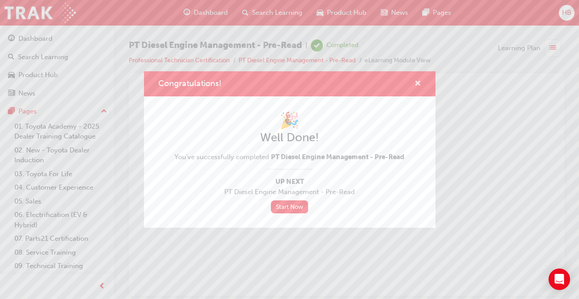
click at [416, 83] on span "cross-icon" at bounding box center [417, 84] width 7 height 8
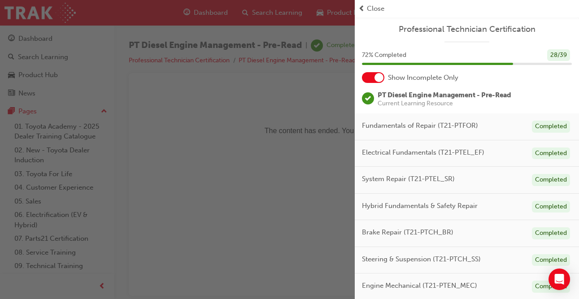
click at [367, 10] on span "Close" at bounding box center [375, 9] width 17 height 10
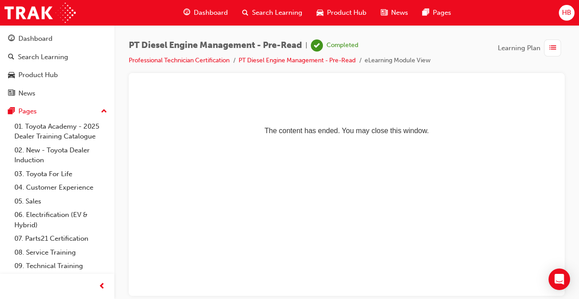
click at [208, 15] on span "Dashboard" at bounding box center [211, 13] width 34 height 10
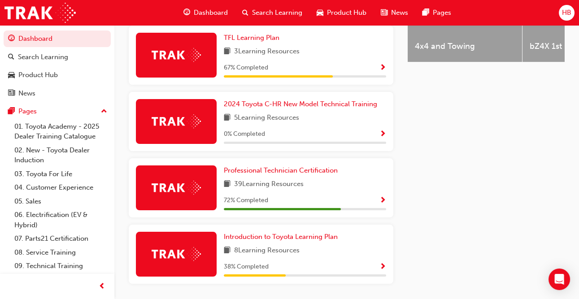
scroll to position [429, 0]
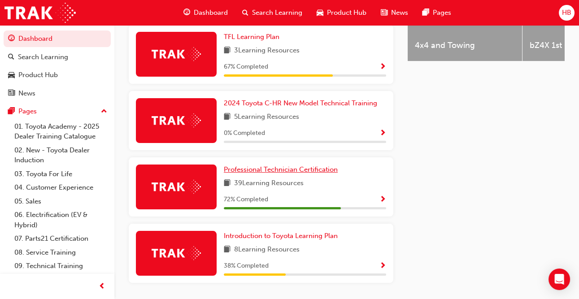
click at [292, 165] on span "Professional Technician Certification" at bounding box center [281, 169] width 114 height 8
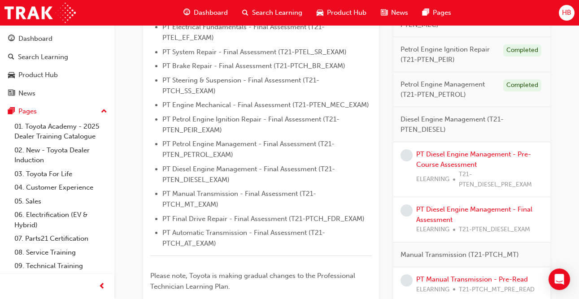
scroll to position [312, 0]
click at [453, 156] on link "PT Diesel Engine Management - Pre-Course Assessment" at bounding box center [473, 158] width 115 height 18
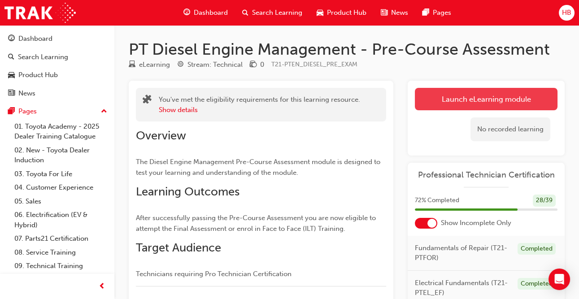
click at [458, 103] on link "Launch eLearning module" at bounding box center [486, 99] width 143 height 22
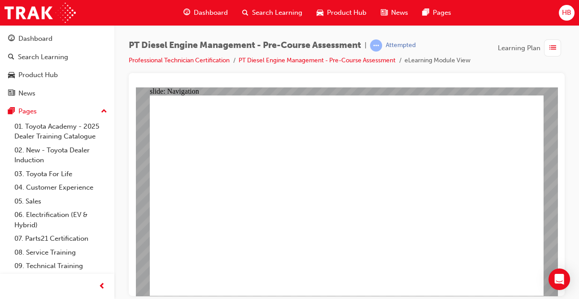
radio input "true"
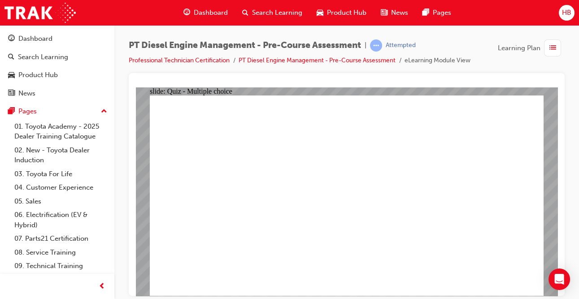
radio input "true"
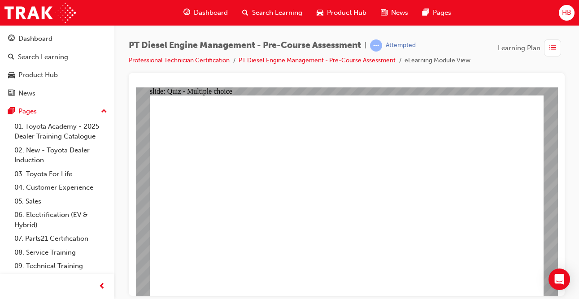
radio input "true"
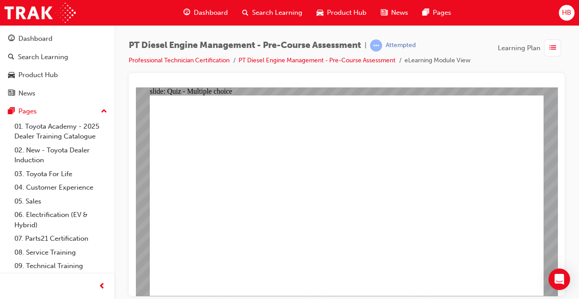
radio input "true"
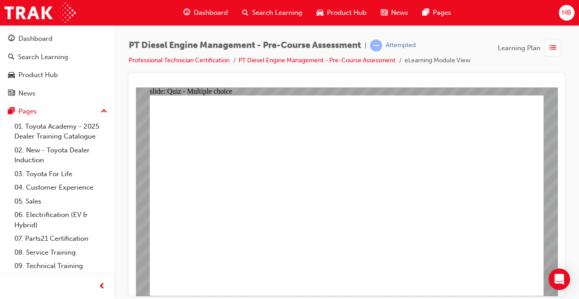
radio input "true"
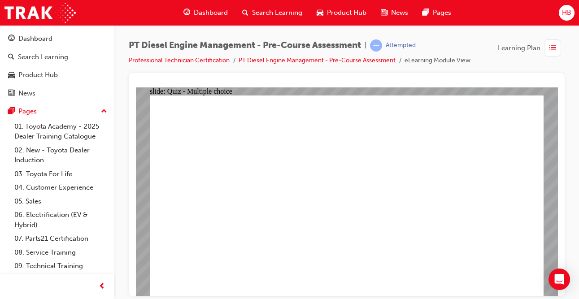
radio input "true"
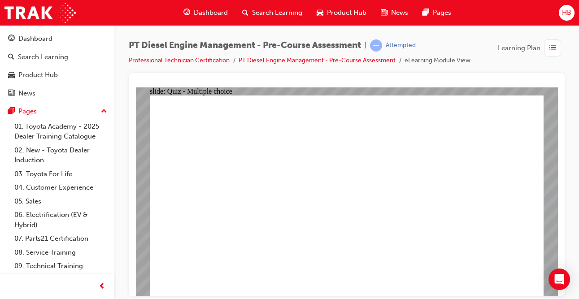
click at [211, 14] on span "Dashboard" at bounding box center [211, 13] width 34 height 10
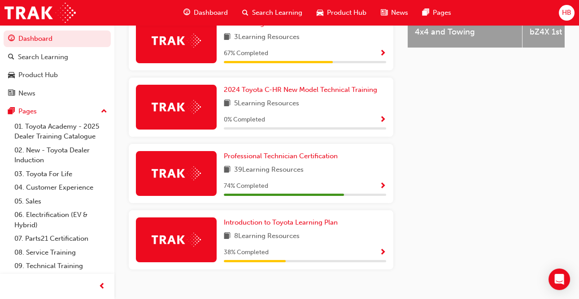
scroll to position [451, 0]
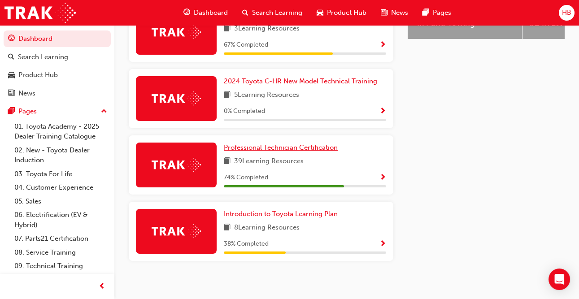
click at [246, 144] on span "Professional Technician Certification" at bounding box center [281, 148] width 114 height 8
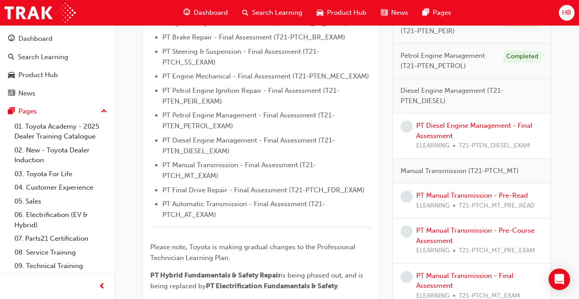
scroll to position [340, 0]
click at [464, 126] on link "PT Diesel Engine Management - Final Assessment" at bounding box center [474, 130] width 116 height 18
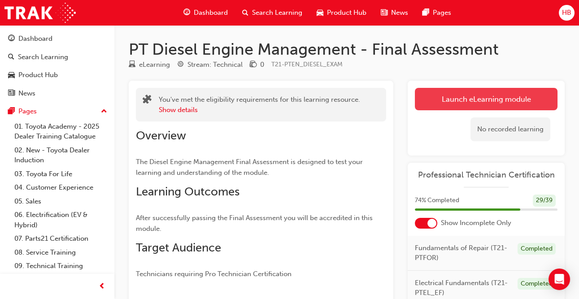
click at [477, 97] on link "Launch eLearning module" at bounding box center [486, 99] width 143 height 22
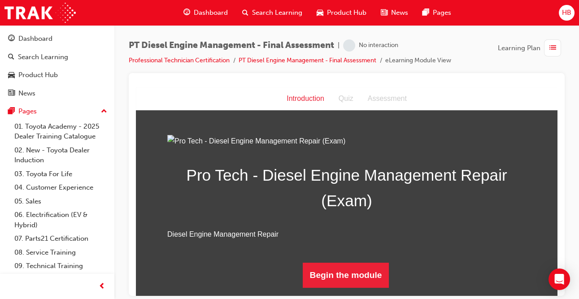
scroll to position [90, 0]
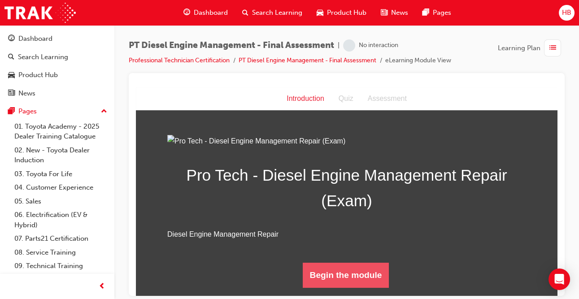
click at [357, 279] on button "Begin the module" at bounding box center [346, 274] width 87 height 25
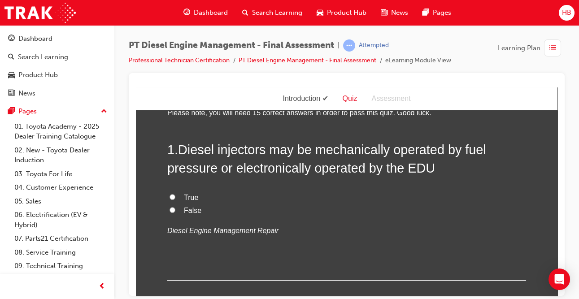
scroll to position [29, 0]
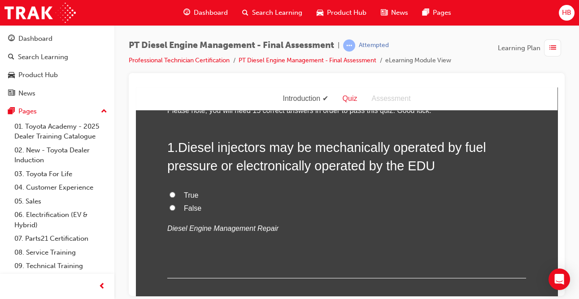
click at [196, 196] on span "True" at bounding box center [191, 195] width 14 height 8
click at [175, 196] on input "True" at bounding box center [173, 195] width 6 height 6
radio input "true"
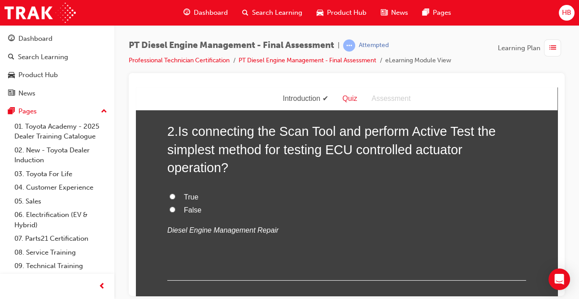
scroll to position [229, 0]
click at [174, 199] on label "True" at bounding box center [346, 196] width 359 height 13
click at [174, 199] on input "True" at bounding box center [173, 196] width 6 height 6
radio input "true"
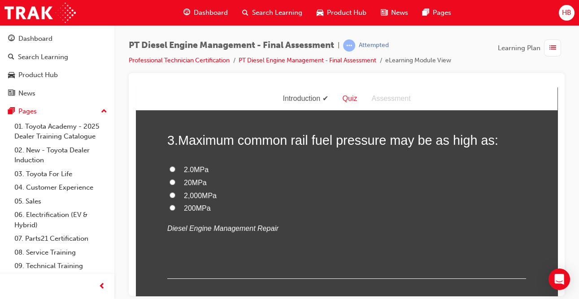
scroll to position [422, 0]
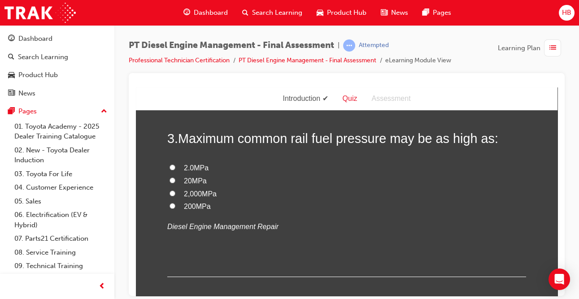
click at [205, 208] on span "200MPa" at bounding box center [197, 206] width 27 height 8
click at [175, 208] on input "200MPa" at bounding box center [173, 206] width 6 height 6
radio input "true"
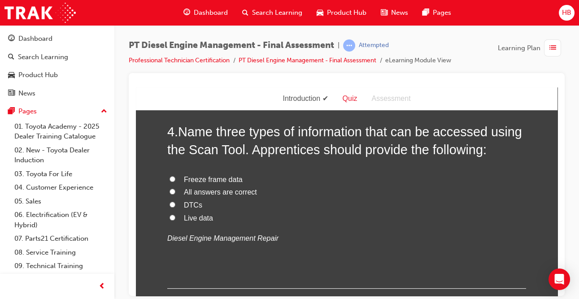
scroll to position [616, 0]
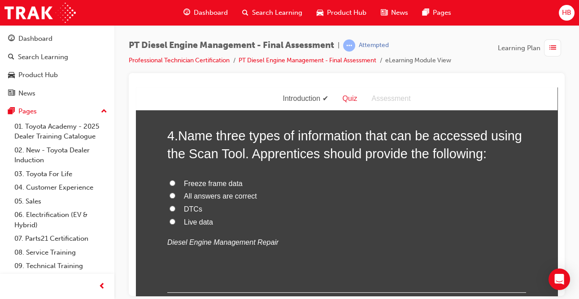
click at [251, 201] on label "All answers are correct" at bounding box center [346, 196] width 359 height 13
click at [175, 198] on input "All answers are correct" at bounding box center [173, 195] width 6 height 6
radio input "true"
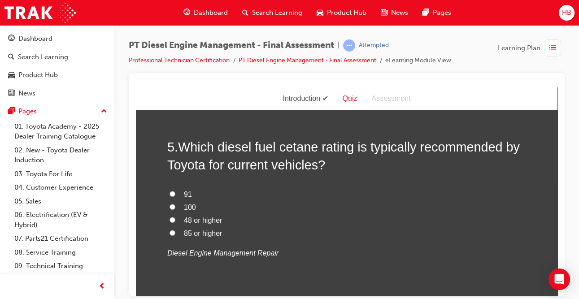
scroll to position [823, 0]
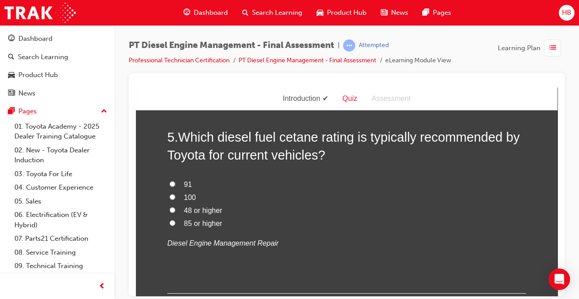
click at [174, 211] on input "48 or higher" at bounding box center [173, 210] width 6 height 6
radio input "true"
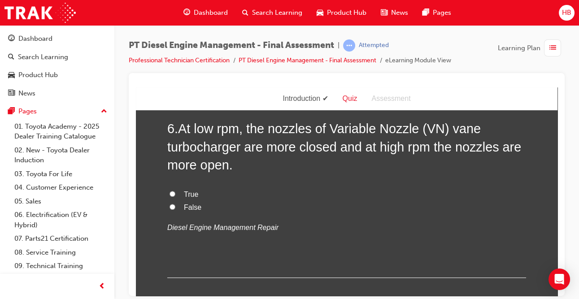
scroll to position [1037, 0]
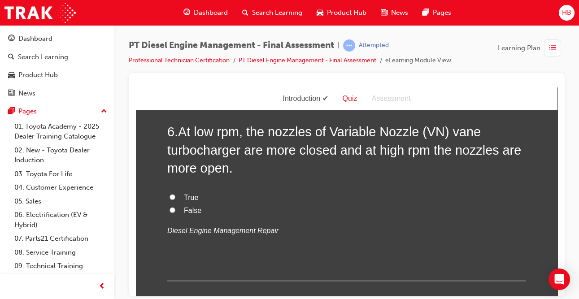
click at [198, 199] on span "True" at bounding box center [191, 197] width 14 height 8
click at [175, 199] on input "True" at bounding box center [173, 197] width 6 height 6
radio input "true"
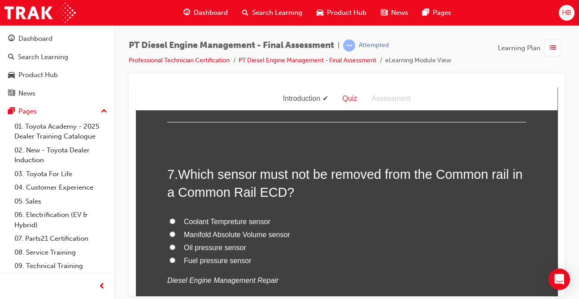
scroll to position [1207, 0]
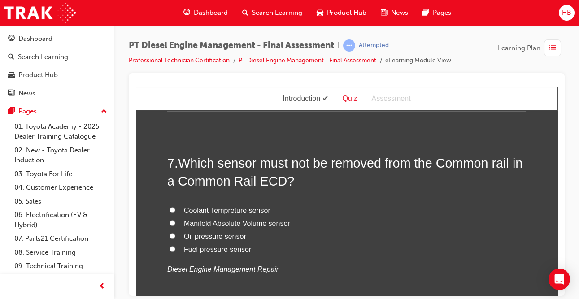
click at [226, 252] on span "Fuel pressure sensor" at bounding box center [217, 249] width 67 height 8
click at [175, 252] on input "Fuel pressure sensor" at bounding box center [173, 249] width 6 height 6
radio input "true"
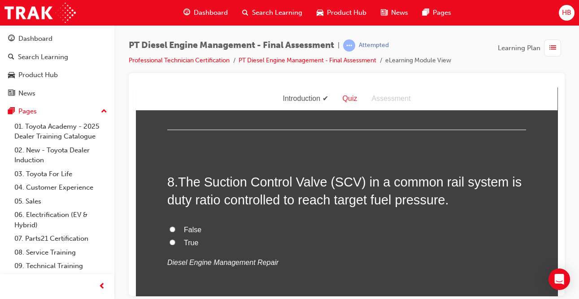
scroll to position [1431, 0]
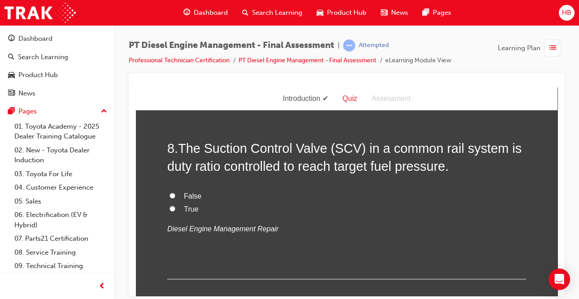
click at [177, 209] on label "True" at bounding box center [346, 209] width 359 height 13
click at [175, 209] on input "True" at bounding box center [173, 208] width 6 height 6
radio input "true"
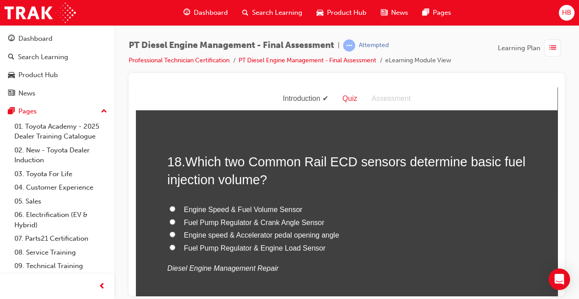
scroll to position [3542, 0]
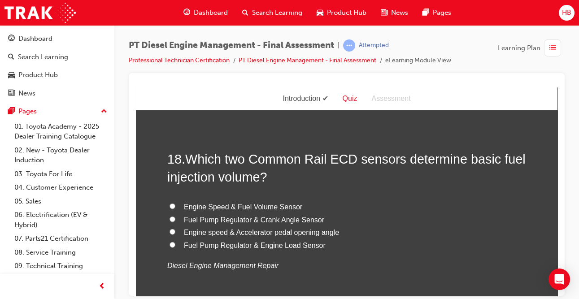
click at [280, 232] on span "Engine speed & Accelerator pedal opening angle" at bounding box center [261, 232] width 155 height 8
click at [175, 232] on input "Engine speed & Accelerator pedal opening angle" at bounding box center [173, 232] width 6 height 6
radio input "true"
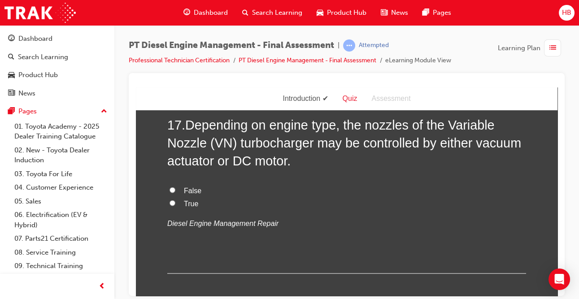
scroll to position [3351, 0]
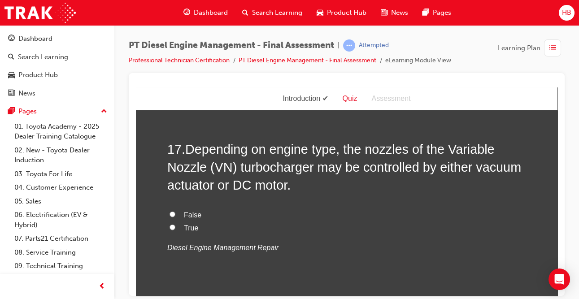
click at [191, 238] on div "False True Diesel Engine Management Repair" at bounding box center [346, 232] width 359 height 46
click at [192, 230] on span "True" at bounding box center [191, 228] width 14 height 8
click at [175, 230] on input "True" at bounding box center [173, 227] width 6 height 6
radio input "true"
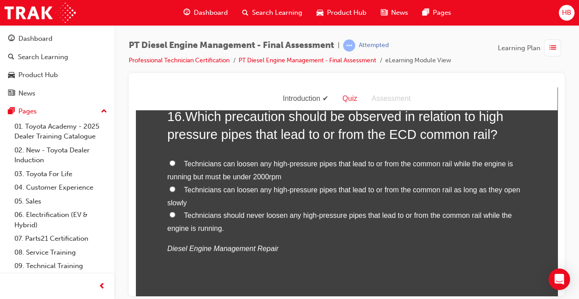
scroll to position [3139, 0]
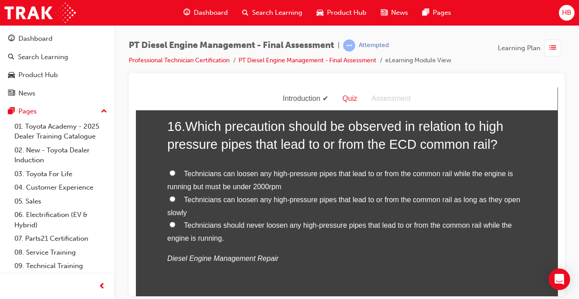
click at [173, 224] on input "Technicians should never loosen any high-pressure pipes that lead to or from th…" at bounding box center [173, 224] width 6 height 6
radio input "true"
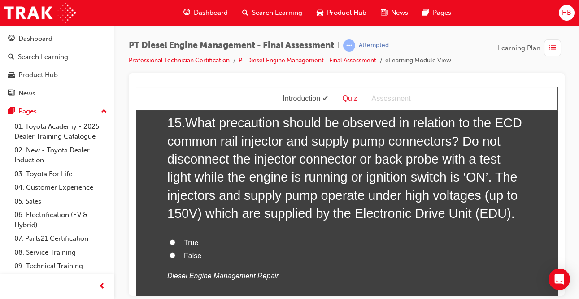
scroll to position [2887, 0]
click at [183, 246] on label "True" at bounding box center [346, 243] width 359 height 13
click at [175, 245] on input "True" at bounding box center [173, 242] width 6 height 6
radio input "true"
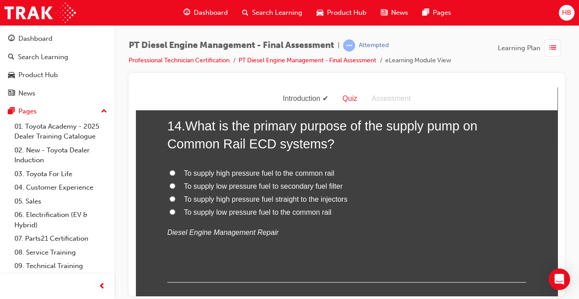
scroll to position [2677, 0]
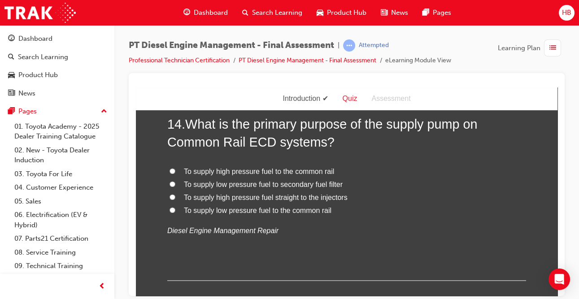
click at [173, 173] on label "To supply high pressure fuel to the common rail" at bounding box center [346, 171] width 359 height 13
click at [173, 173] on input "To supply high pressure fuel to the common rail" at bounding box center [173, 171] width 6 height 6
radio input "true"
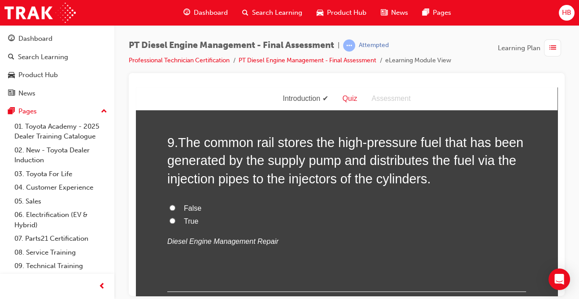
scroll to position [1620, 0]
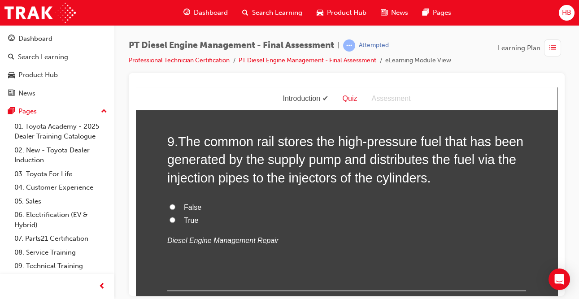
click at [199, 220] on label "True" at bounding box center [346, 220] width 359 height 13
click at [175, 220] on input "True" at bounding box center [173, 220] width 6 height 6
radio input "true"
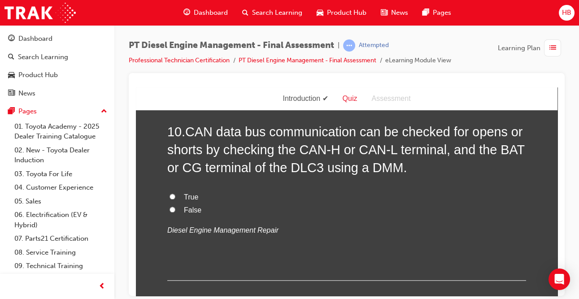
scroll to position [1831, 0]
click at [190, 197] on span "True" at bounding box center [191, 197] width 14 height 8
click at [175, 197] on input "True" at bounding box center [173, 197] width 6 height 6
radio input "true"
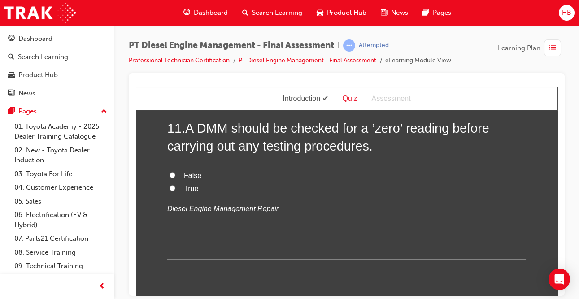
scroll to position [2034, 0]
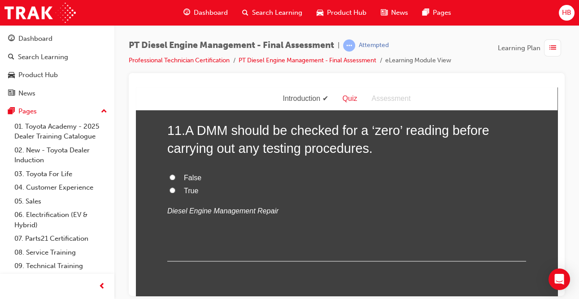
click at [175, 192] on label "True" at bounding box center [346, 190] width 359 height 13
click at [175, 192] on input "True" at bounding box center [173, 190] width 6 height 6
radio input "true"
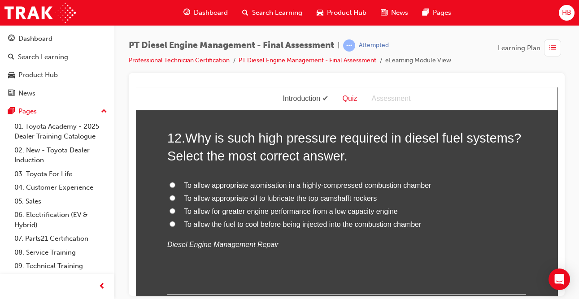
scroll to position [2216, 0]
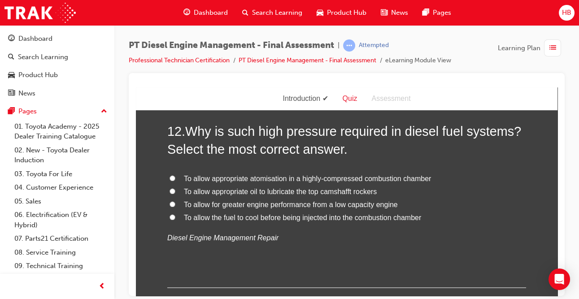
click at [237, 181] on span "To allow appropriate atomisation in a highly-compressed combustion chamber" at bounding box center [307, 178] width 247 height 8
click at [175, 181] on input "To allow appropriate atomisation in a highly-compressed combustion chamber" at bounding box center [173, 178] width 6 height 6
radio input "true"
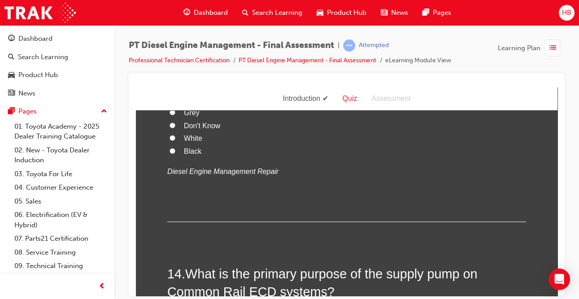
scroll to position [2472, 0]
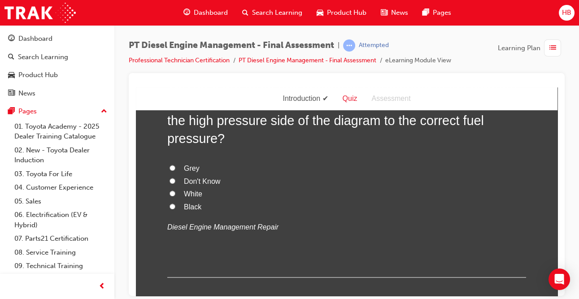
click at [199, 168] on label "Grey" at bounding box center [346, 168] width 359 height 13
click at [175, 168] on input "Grey" at bounding box center [173, 168] width 6 height 6
radio input "true"
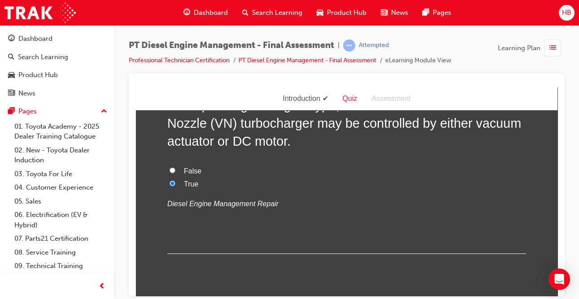
scroll to position [3628, 0]
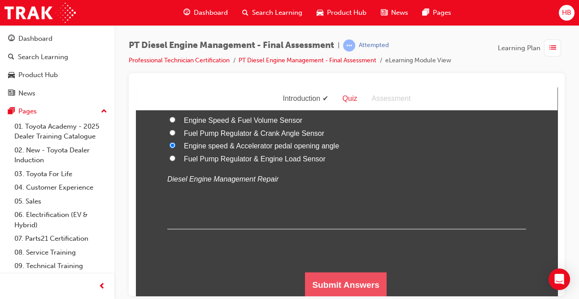
click at [330, 288] on button "Submit Answers" at bounding box center [346, 284] width 82 height 25
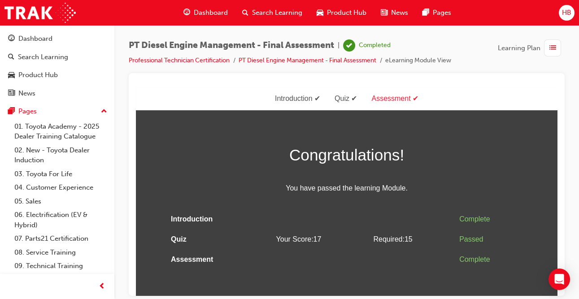
click at [202, 12] on span "Dashboard" at bounding box center [211, 13] width 34 height 10
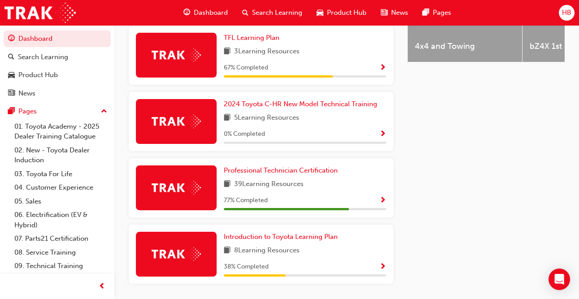
scroll to position [451, 0]
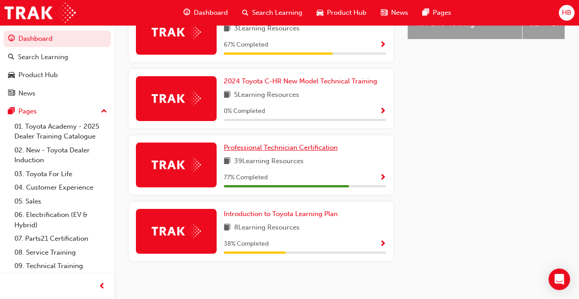
click at [286, 144] on span "Professional Technician Certification" at bounding box center [281, 148] width 114 height 8
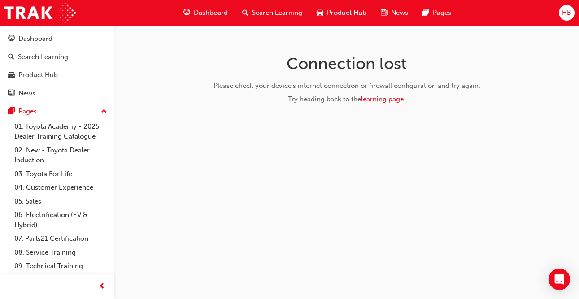
click at [554, 71] on div "Connection lost Please check your device's internet connection or firewall conf…" at bounding box center [289, 149] width 579 height 299
click at [213, 13] on span "Dashboard" at bounding box center [211, 13] width 34 height 10
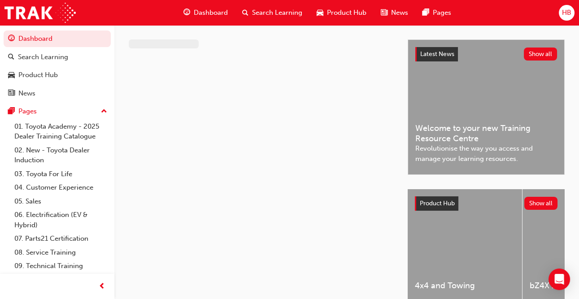
click at [213, 13] on span "Dashboard" at bounding box center [211, 13] width 34 height 10
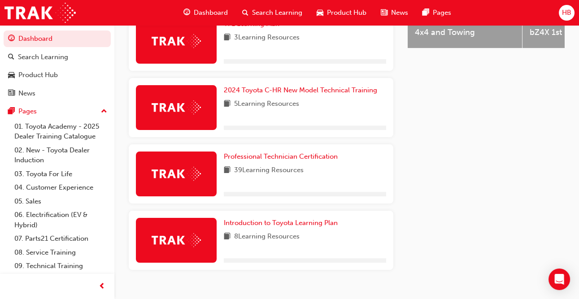
scroll to position [451, 0]
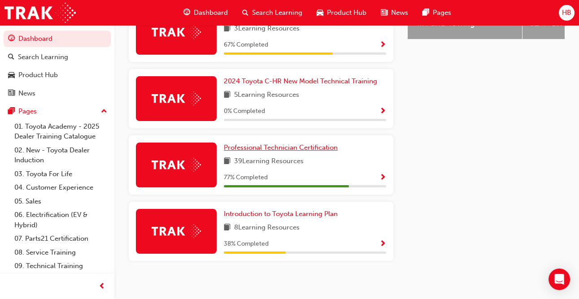
click at [260, 144] on span "Professional Technician Certification" at bounding box center [281, 148] width 114 height 8
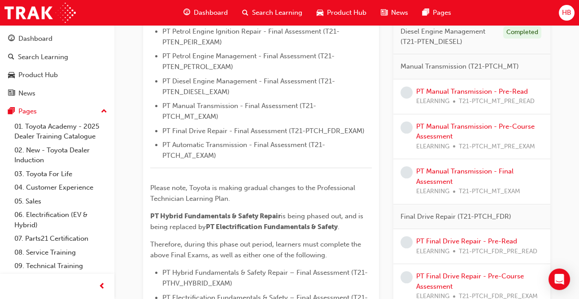
scroll to position [396, 0]
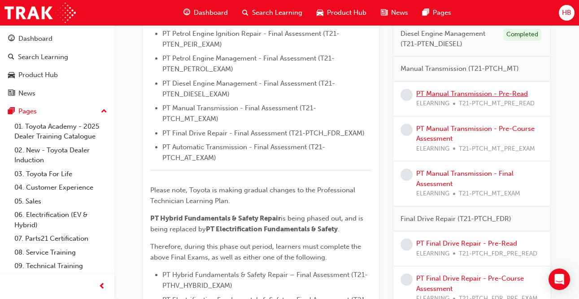
click at [468, 92] on link "PT Manual Transmission - Pre-Read" at bounding box center [472, 94] width 112 height 8
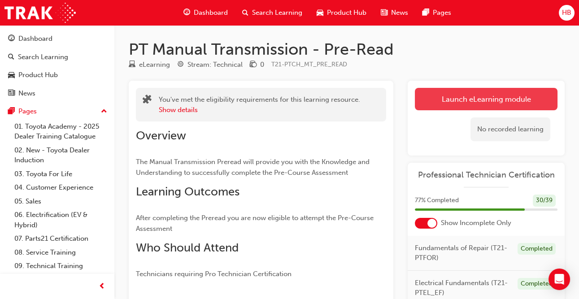
click at [484, 98] on link "Launch eLearning module" at bounding box center [486, 99] width 143 height 22
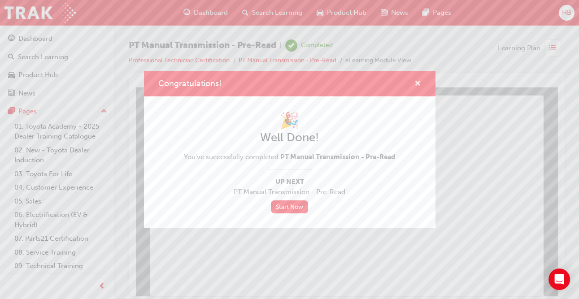
click at [419, 84] on span "cross-icon" at bounding box center [417, 84] width 7 height 8
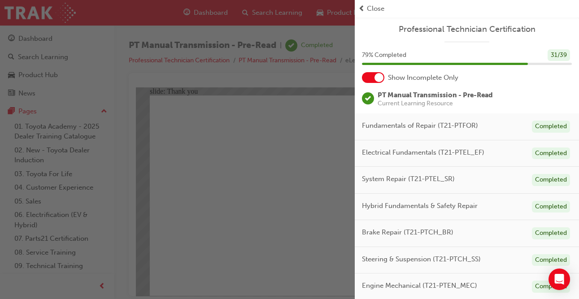
click at [363, 9] on span "prev-icon" at bounding box center [361, 9] width 7 height 10
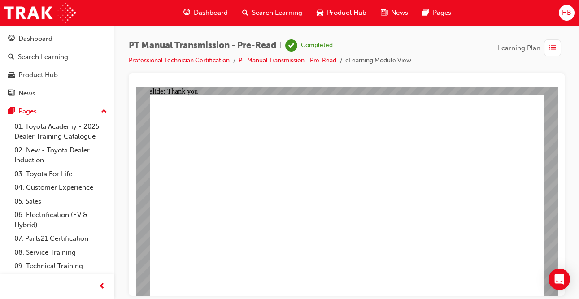
click at [210, 13] on span "Dashboard" at bounding box center [211, 13] width 34 height 10
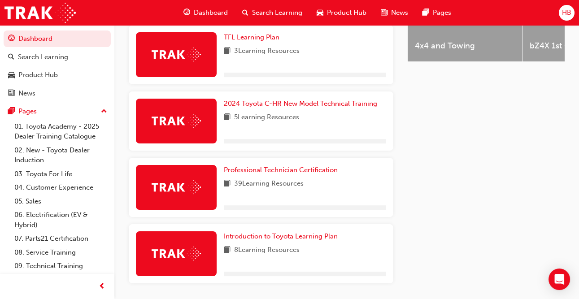
scroll to position [451, 0]
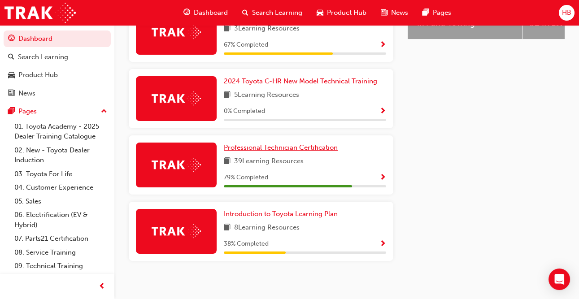
click at [290, 144] on span "Professional Technician Certification" at bounding box center [281, 148] width 114 height 8
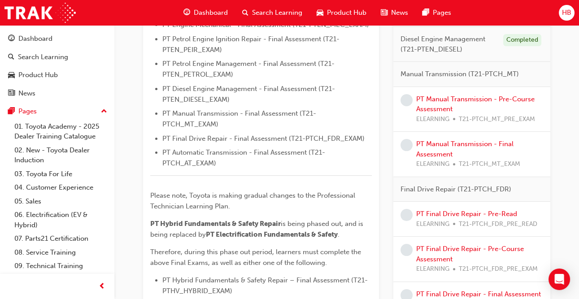
scroll to position [395, 0]
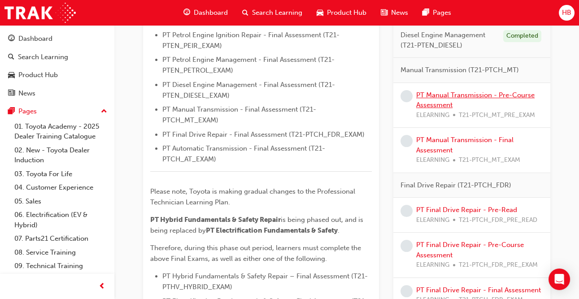
click at [455, 93] on link "PT Manual Transmission - Pre-Course Assessment" at bounding box center [475, 100] width 118 height 18
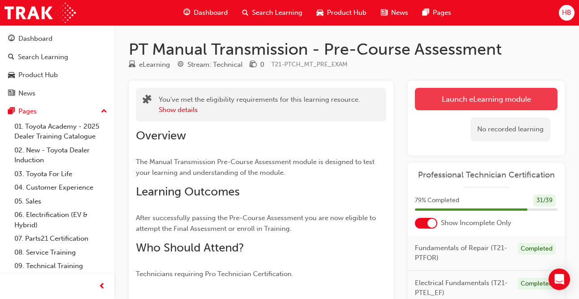
click at [463, 99] on link "Launch eLearning module" at bounding box center [486, 99] width 143 height 22
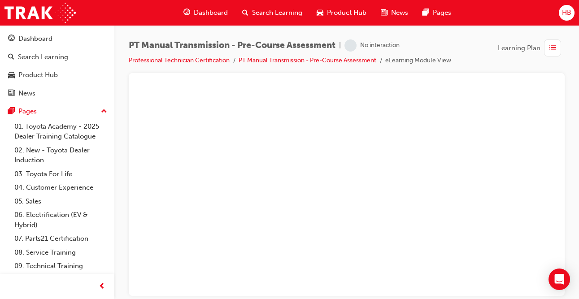
click at [212, 17] on span "Dashboard" at bounding box center [211, 13] width 34 height 10
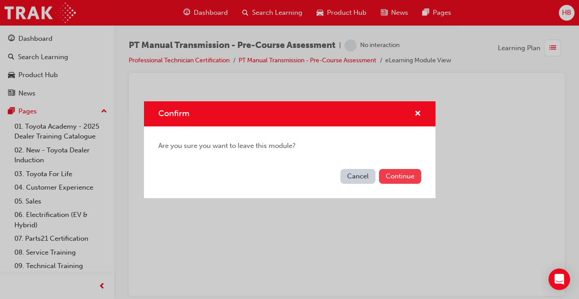
click at [401, 177] on button "Continue" at bounding box center [400, 176] width 42 height 15
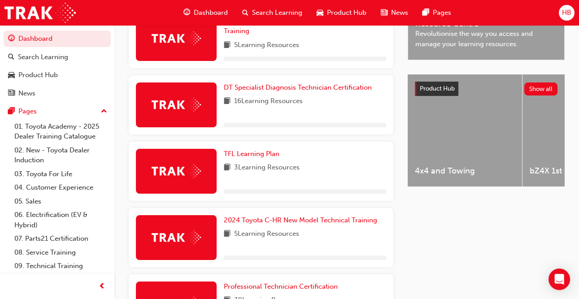
scroll to position [451, 0]
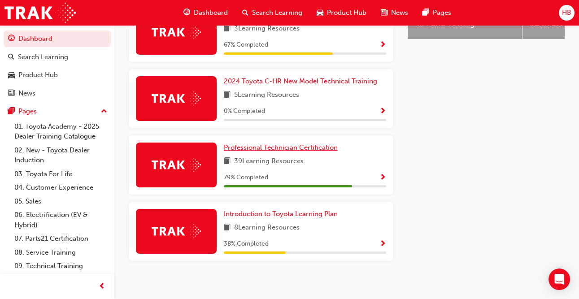
click at [296, 144] on span "Professional Technician Certification" at bounding box center [281, 148] width 114 height 8
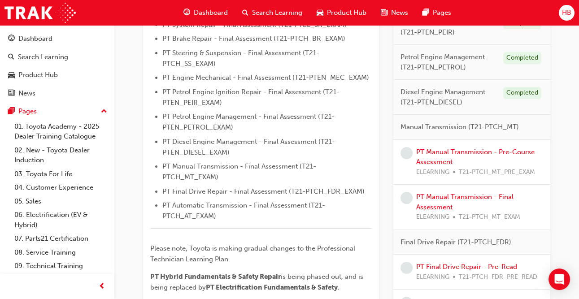
scroll to position [347, 0]
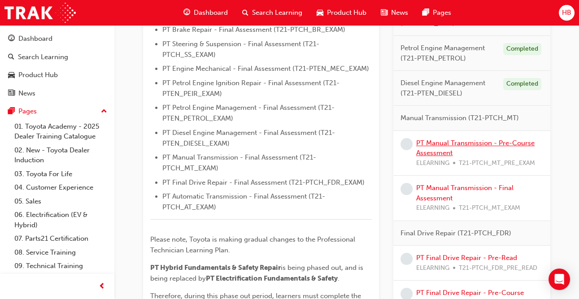
click at [441, 143] on link "PT Manual Transmission - Pre-Course Assessment" at bounding box center [475, 148] width 118 height 18
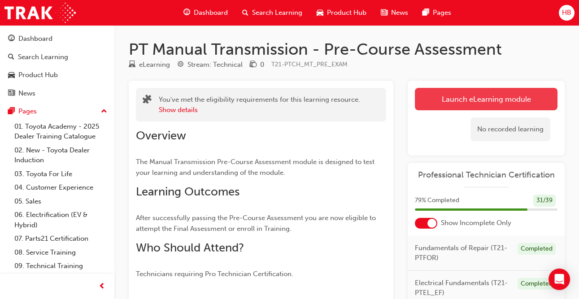
click at [452, 98] on link "Launch eLearning module" at bounding box center [486, 99] width 143 height 22
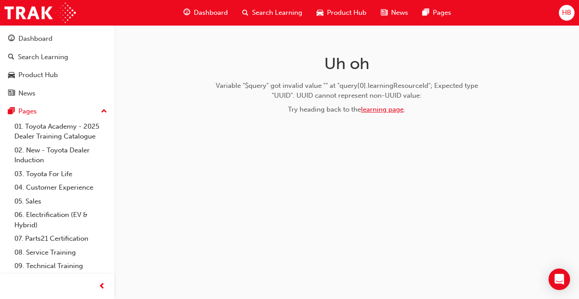
click at [381, 111] on link "learning page" at bounding box center [382, 109] width 43 height 8
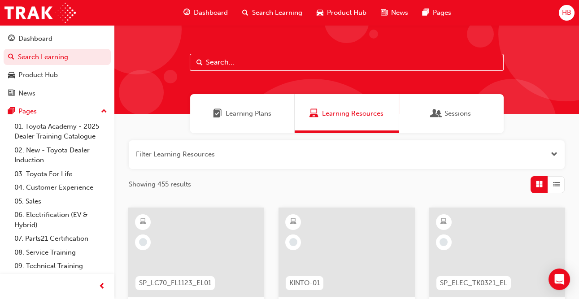
click at [202, 13] on span "Dashboard" at bounding box center [211, 13] width 34 height 10
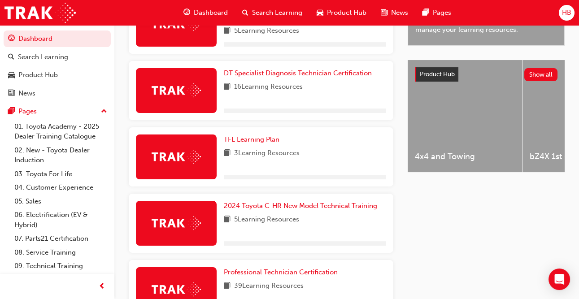
scroll to position [451, 0]
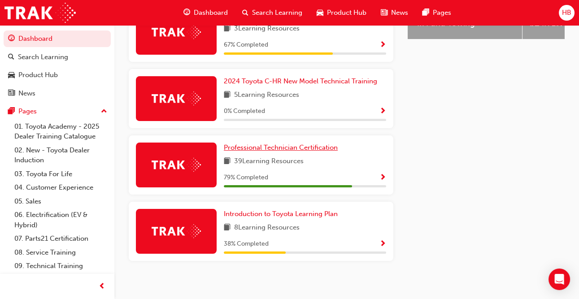
click at [303, 144] on span "Professional Technician Certification" at bounding box center [281, 148] width 114 height 8
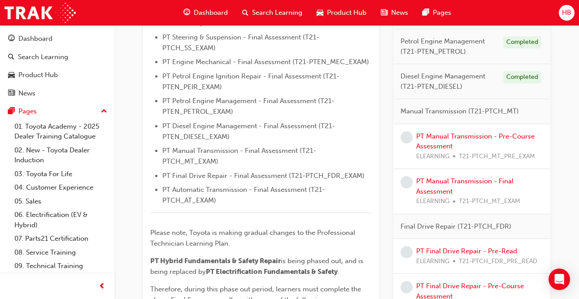
scroll to position [353, 0]
click at [463, 135] on link "PT Manual Transmission - Pre-Course Assessment" at bounding box center [475, 142] width 118 height 18
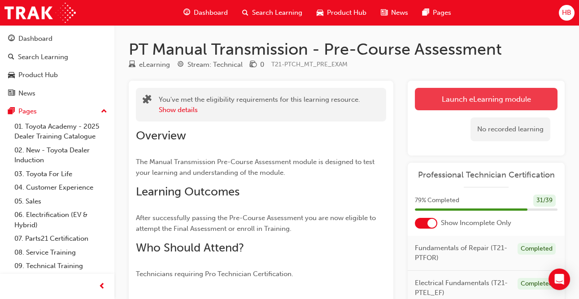
click at [457, 102] on link "Launch eLearning module" at bounding box center [486, 99] width 143 height 22
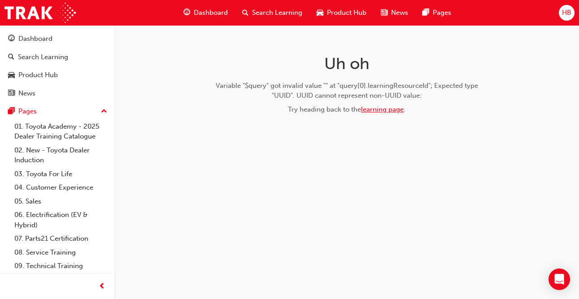
click at [399, 109] on link "learning page" at bounding box center [382, 109] width 43 height 8
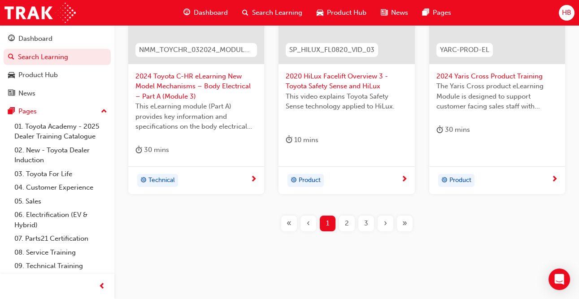
scroll to position [462, 0]
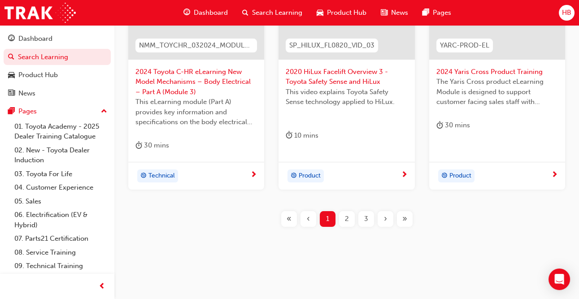
click at [344, 219] on div "2" at bounding box center [347, 219] width 16 height 16
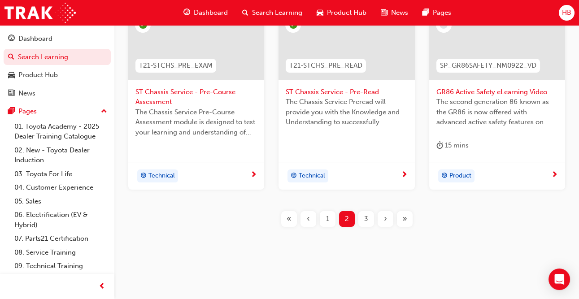
scroll to position [442, 0]
click at [366, 215] on span "3" at bounding box center [366, 219] width 4 height 10
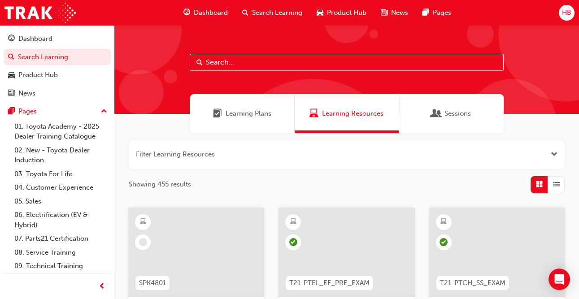
click at [241, 117] on span "Learning Plans" at bounding box center [249, 114] width 46 height 10
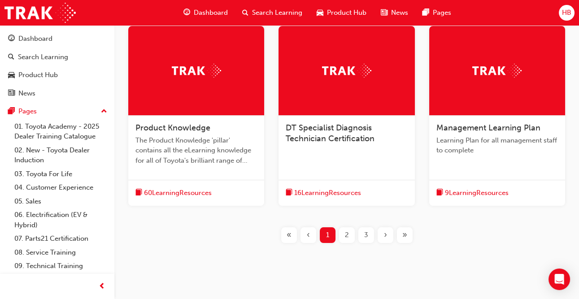
scroll to position [372, 0]
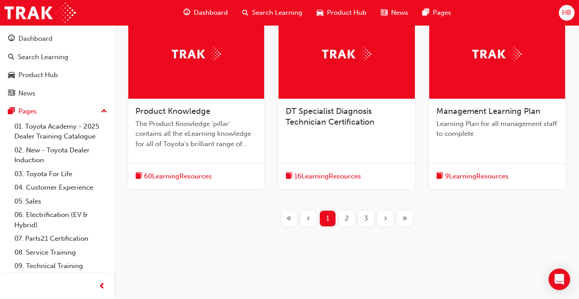
click at [216, 12] on span "Dashboard" at bounding box center [211, 13] width 34 height 10
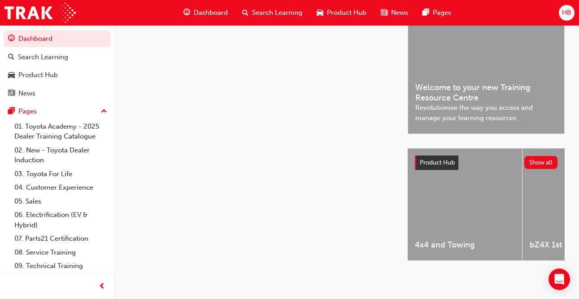
scroll to position [372, 0]
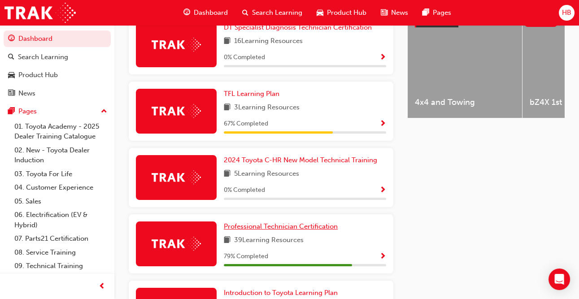
click at [316, 222] on span "Professional Technician Certification" at bounding box center [281, 226] width 114 height 8
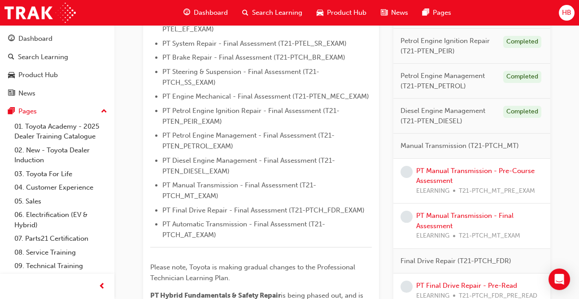
scroll to position [321, 0]
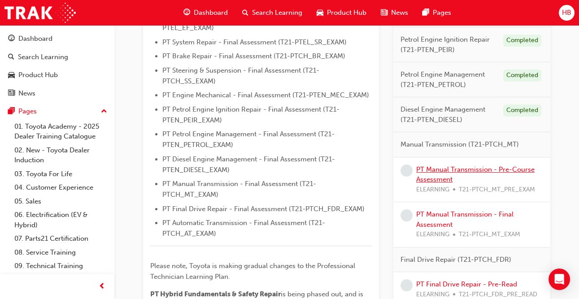
click at [464, 167] on link "PT Manual Transmission - Pre-Course Assessment" at bounding box center [475, 174] width 118 height 18
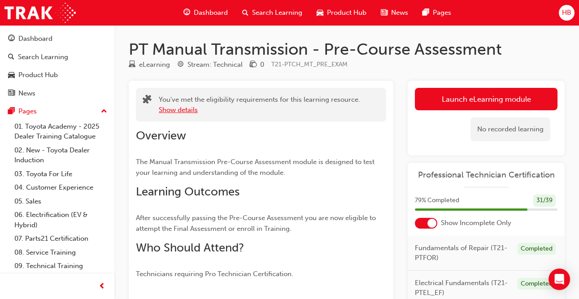
click at [183, 110] on button "Show details" at bounding box center [178, 110] width 39 height 10
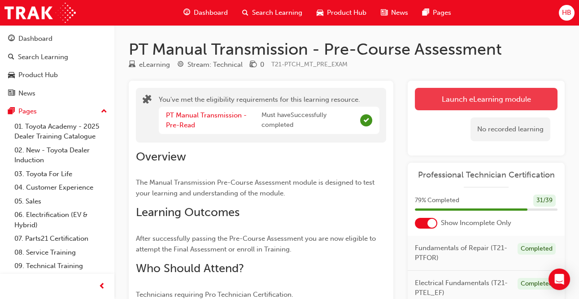
click at [462, 97] on link "Launch eLearning module" at bounding box center [486, 99] width 143 height 22
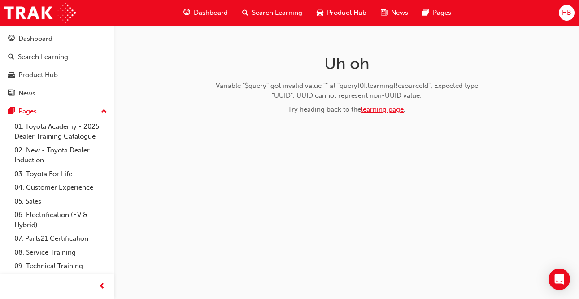
click at [388, 113] on link "learning page" at bounding box center [382, 109] width 43 height 8
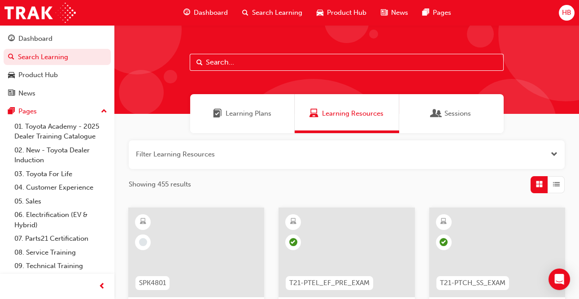
click at [216, 13] on span "Dashboard" at bounding box center [211, 13] width 34 height 10
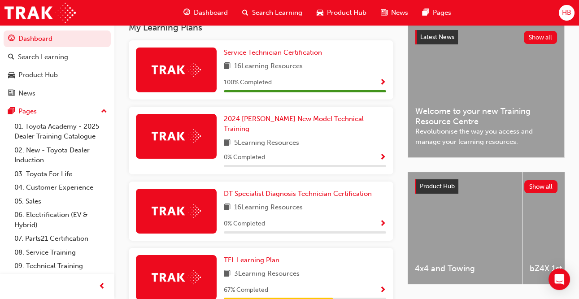
scroll to position [202, 0]
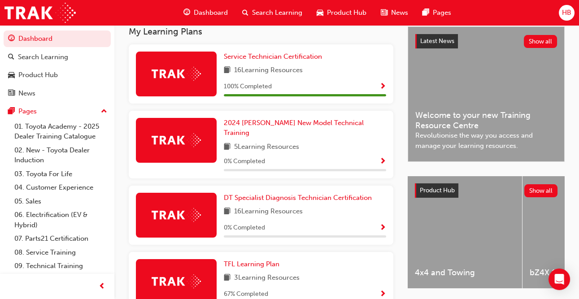
click at [566, 13] on span "HB" at bounding box center [566, 13] width 9 height 10
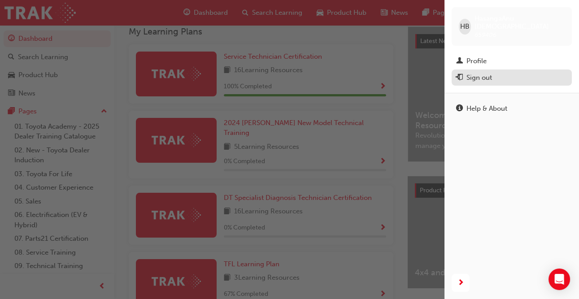
click at [496, 74] on div "Sign out" at bounding box center [511, 77] width 111 height 11
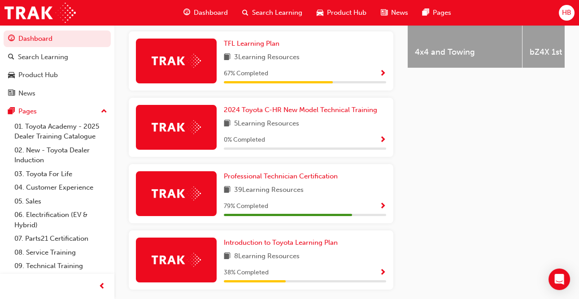
scroll to position [424, 0]
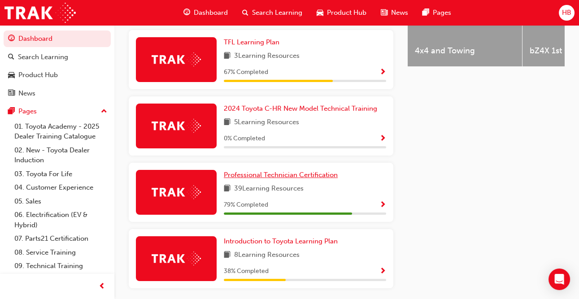
click at [263, 171] on span "Professional Technician Certification" at bounding box center [281, 175] width 114 height 8
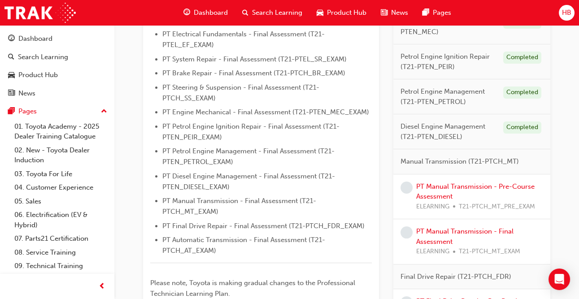
scroll to position [388, 0]
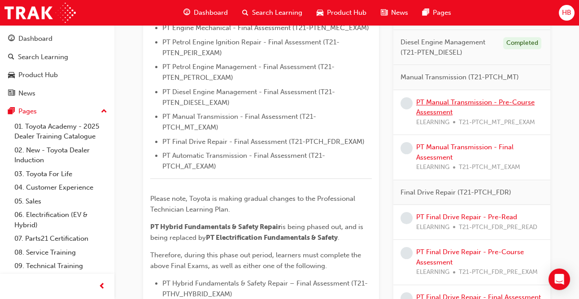
click at [450, 103] on link "PT Manual Transmission - Pre-Course Assessment" at bounding box center [475, 107] width 118 height 18
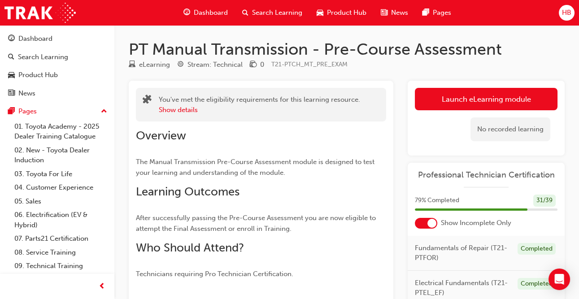
click at [450, 103] on link "Launch eLearning module" at bounding box center [486, 99] width 143 height 22
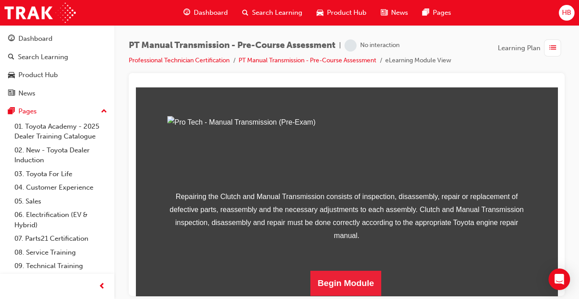
scroll to position [153, 0]
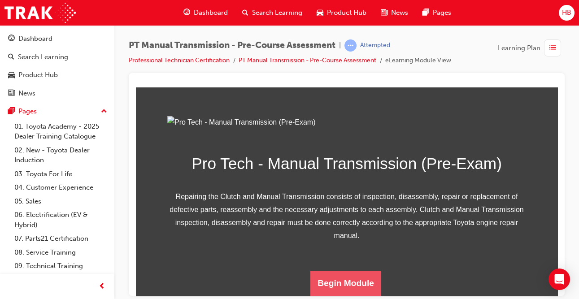
click at [368, 277] on button "Begin Module" at bounding box center [345, 282] width 71 height 25
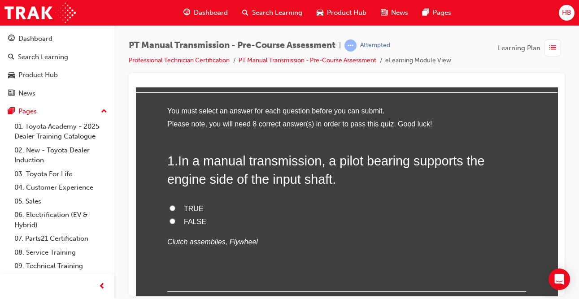
scroll to position [39, 0]
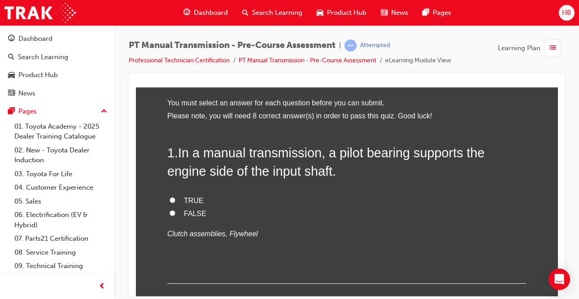
click at [495, 221] on div "TRUE FALSE Clutch assemblies, Flywheel" at bounding box center [346, 217] width 359 height 46
